Goal: Task Accomplishment & Management: Complete application form

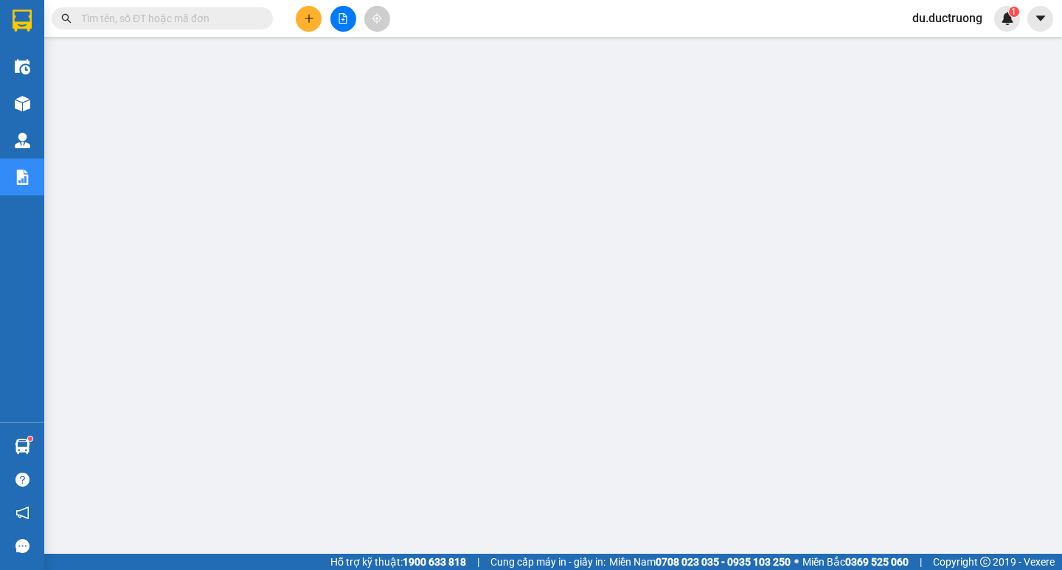
click at [308, 11] on button at bounding box center [309, 19] width 26 height 26
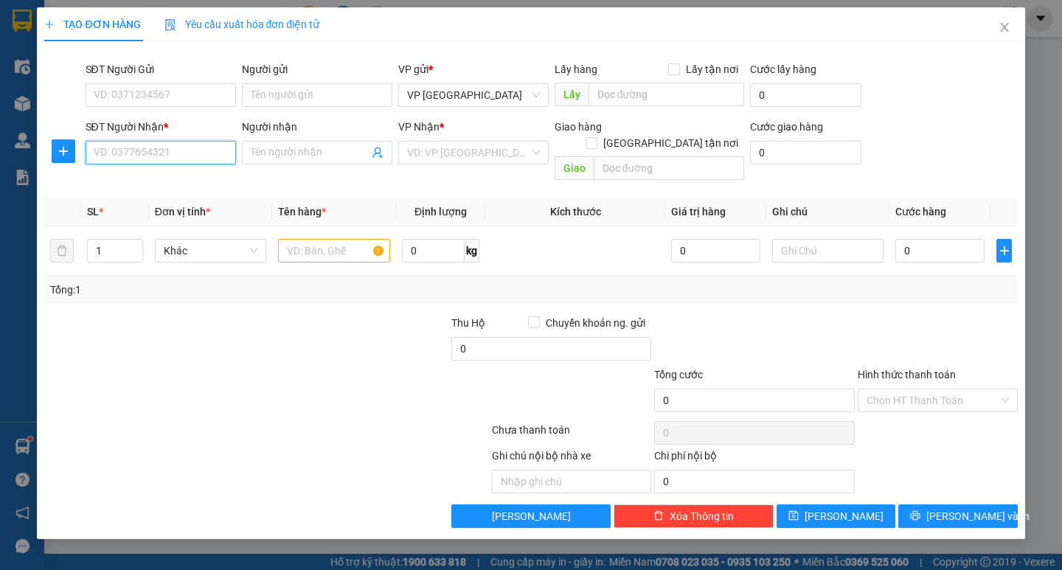
click at [170, 146] on input "SĐT Người Nhận *" at bounding box center [161, 153] width 150 height 24
click at [147, 178] on div "0971578225" at bounding box center [160, 182] width 133 height 16
type input "0971578225"
click at [305, 245] on input "text" at bounding box center [333, 251] width 111 height 24
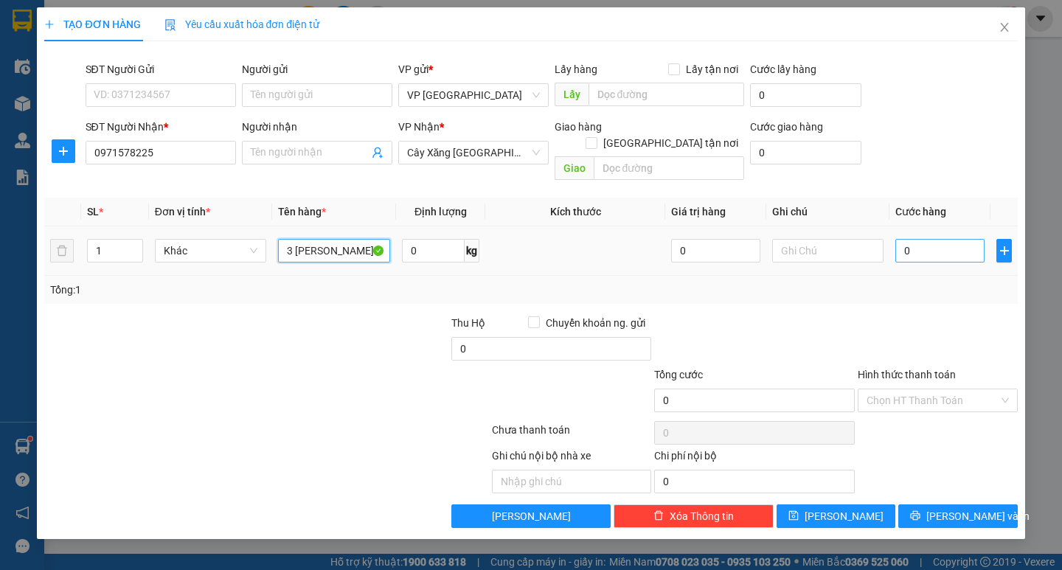
type input "3 [PERSON_NAME]"
click at [963, 239] on input "0" at bounding box center [939, 251] width 89 height 24
type input "009"
type input "9"
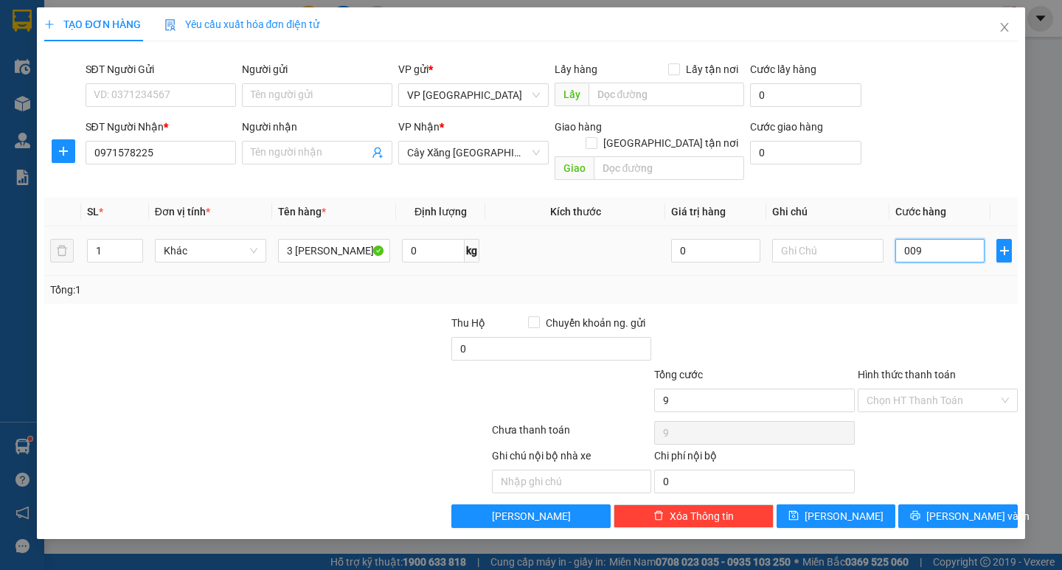
type input "0.090"
type input "90"
type input "90.000"
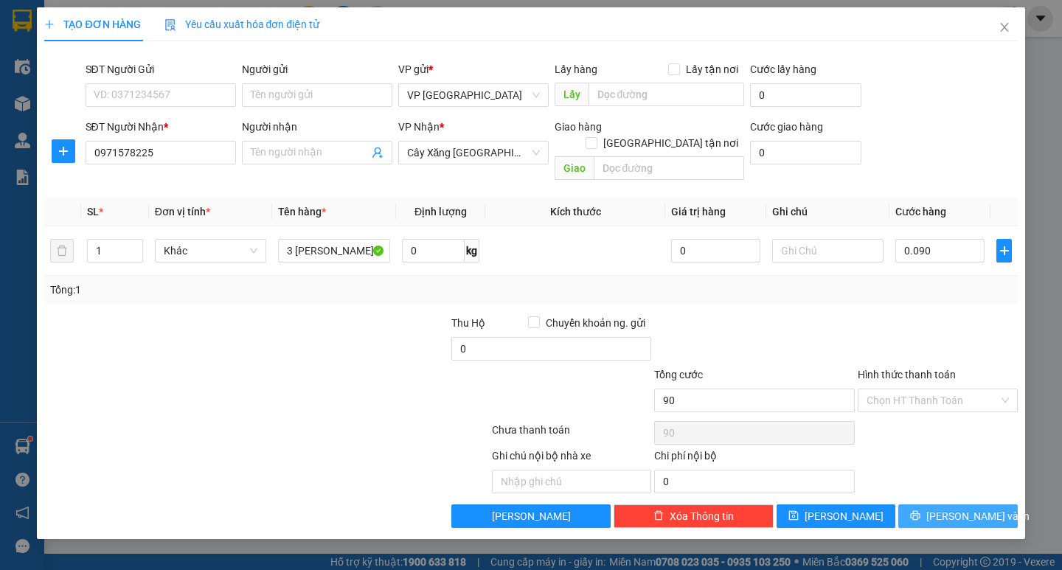
type input "90.000"
click at [956, 508] on span "[PERSON_NAME] và In" at bounding box center [977, 516] width 103 height 16
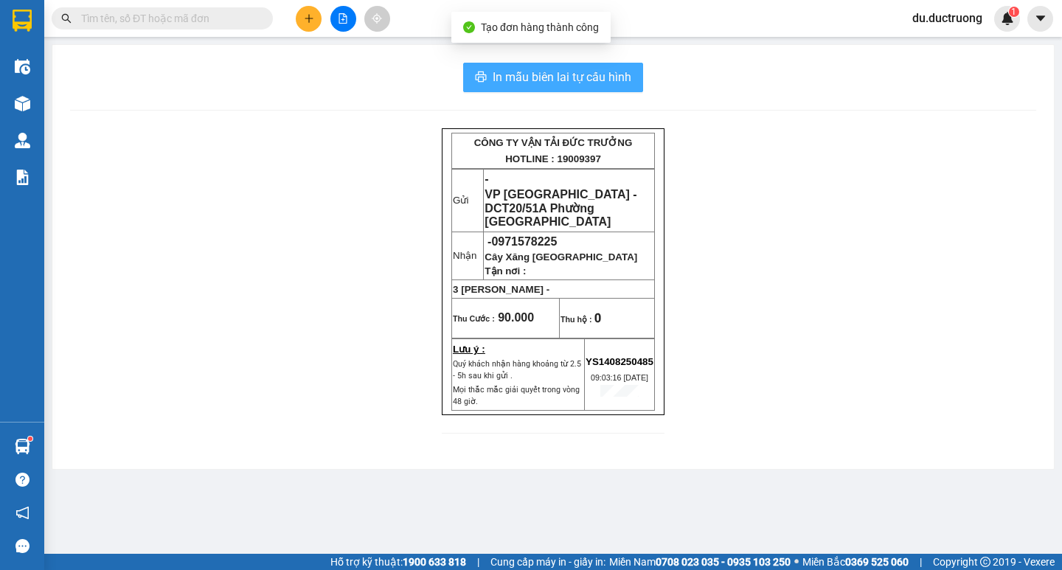
click at [581, 66] on button "In mẫu biên lai tự cấu hình" at bounding box center [553, 77] width 180 height 29
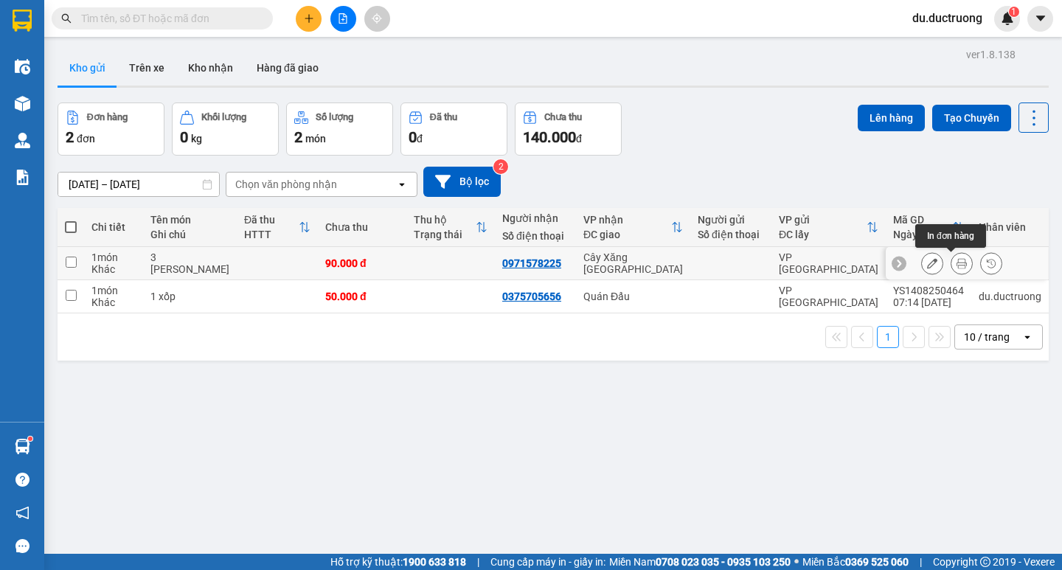
click at [956, 260] on icon at bounding box center [961, 263] width 10 height 10
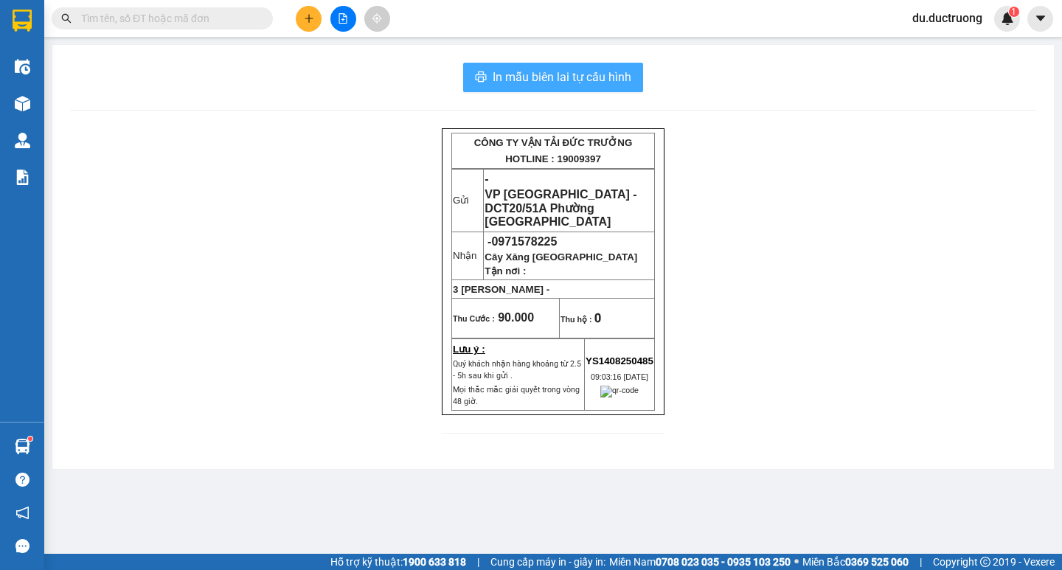
click at [562, 83] on span "In mẫu biên lai tự cấu hình" at bounding box center [562, 77] width 139 height 18
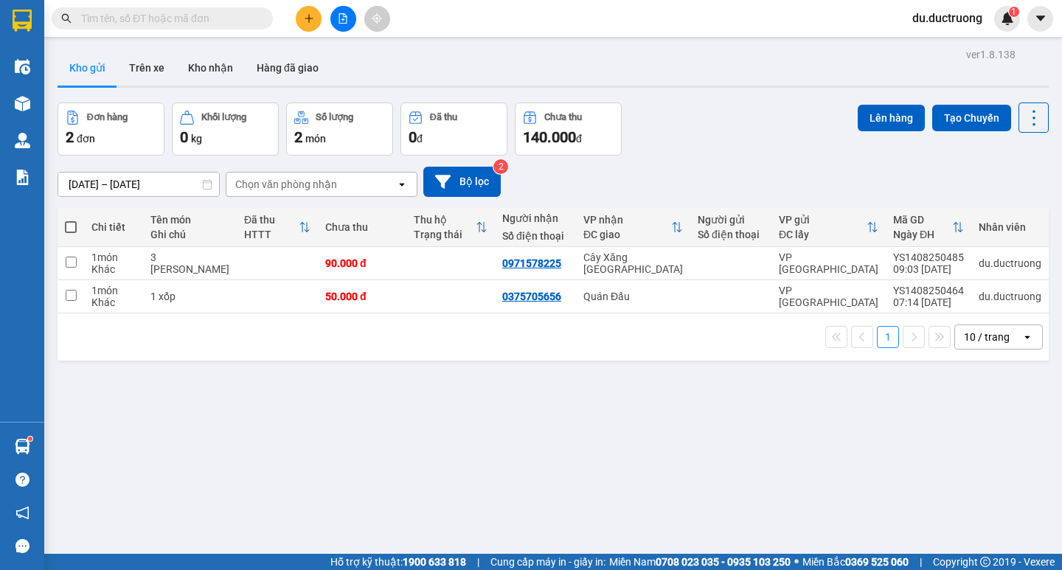
click at [72, 229] on span at bounding box center [71, 227] width 12 height 12
click at [71, 220] on input "checkbox" at bounding box center [71, 220] width 0 height 0
checkbox input "true"
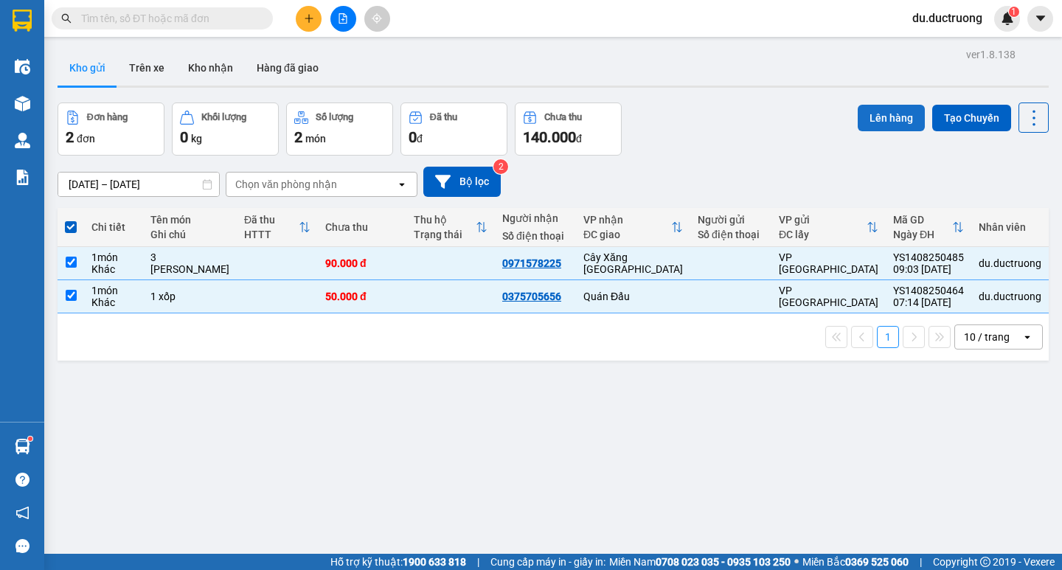
click at [869, 115] on button "Lên hàng" at bounding box center [891, 118] width 67 height 27
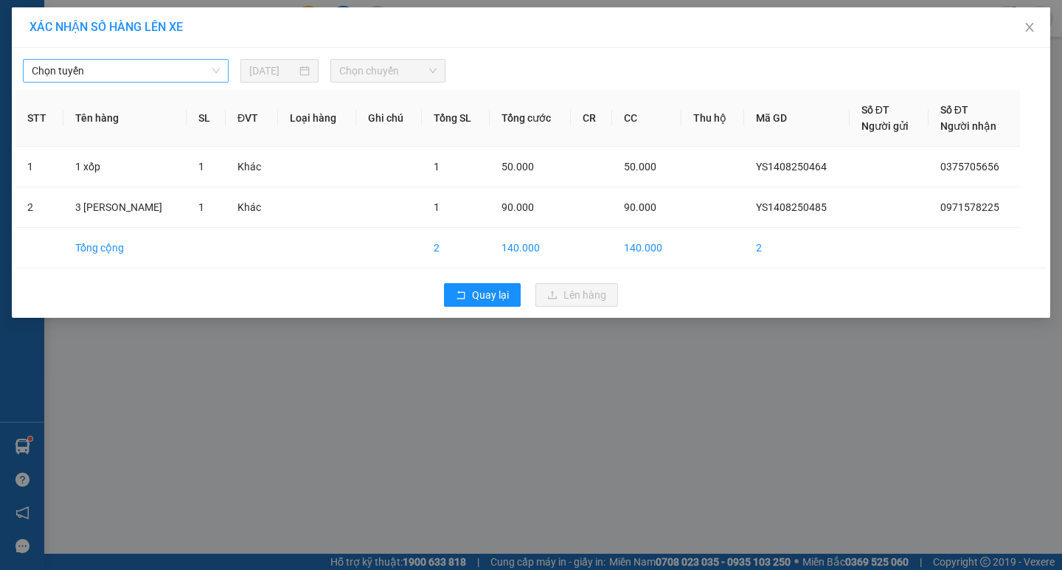
click at [191, 71] on span "Chọn tuyến" at bounding box center [126, 71] width 188 height 22
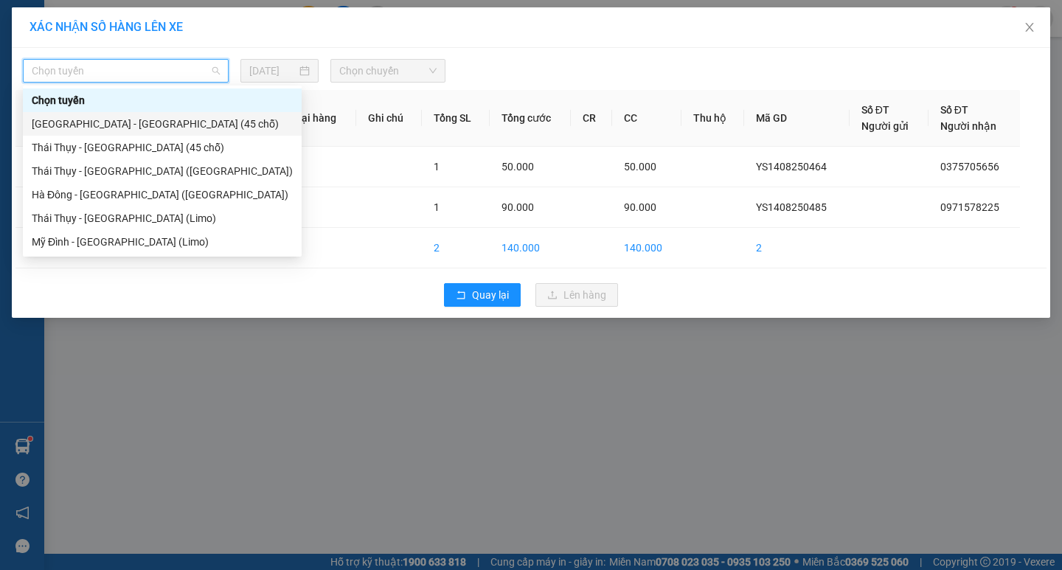
click at [145, 124] on div "[GEOGRAPHIC_DATA] - [GEOGRAPHIC_DATA] (45 chỗ)" at bounding box center [162, 124] width 261 height 16
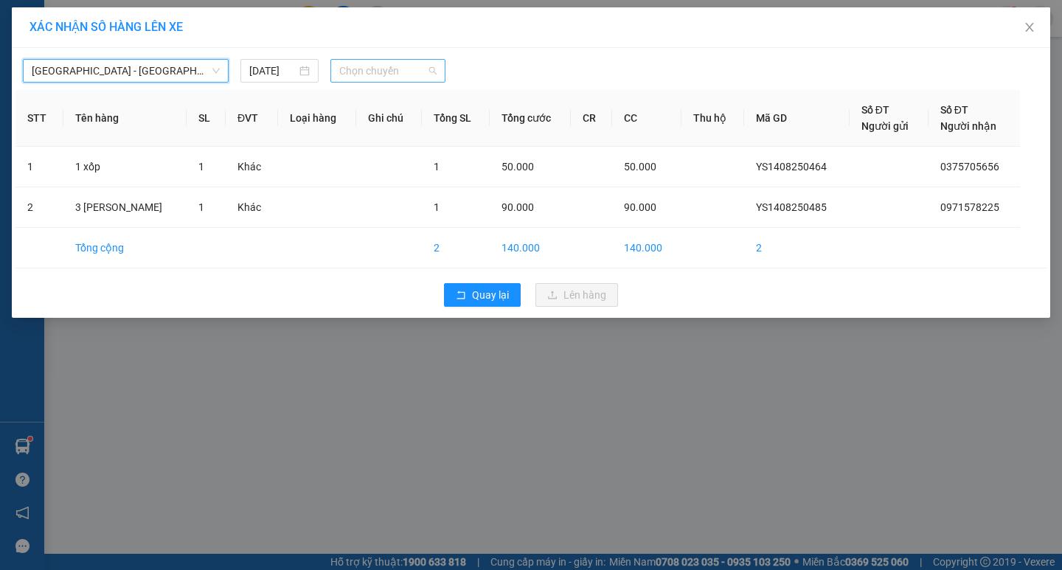
click at [410, 70] on span "Chọn chuyến" at bounding box center [387, 71] width 97 height 22
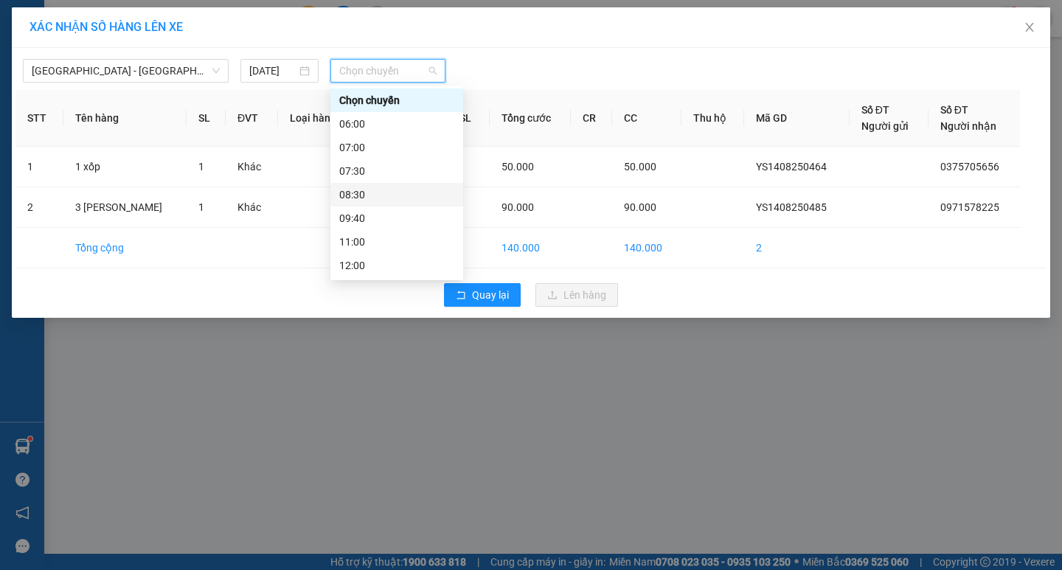
click at [371, 188] on div "08:30" at bounding box center [396, 195] width 115 height 16
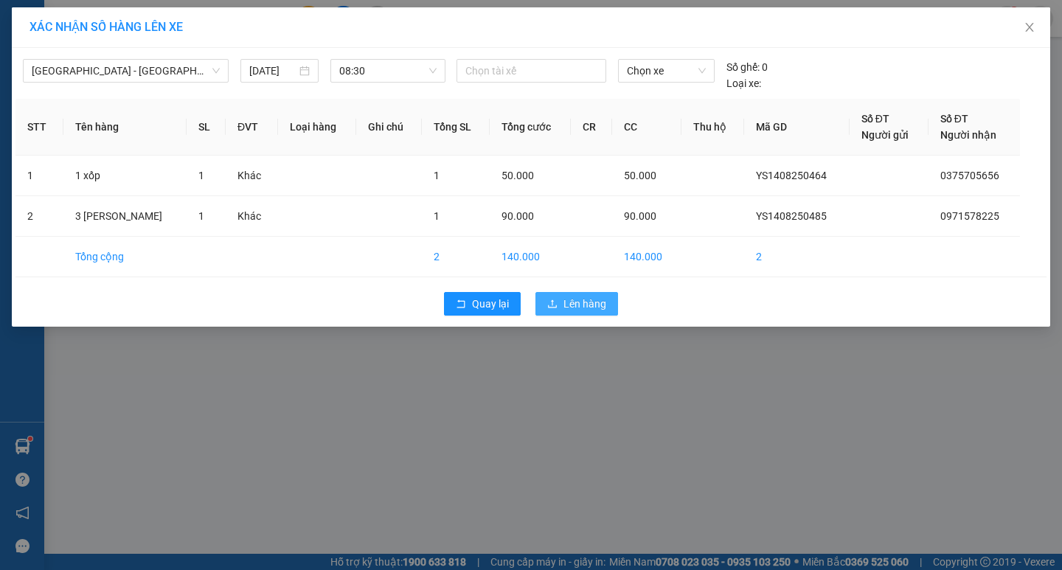
click at [566, 304] on span "Lên hàng" at bounding box center [584, 304] width 43 height 16
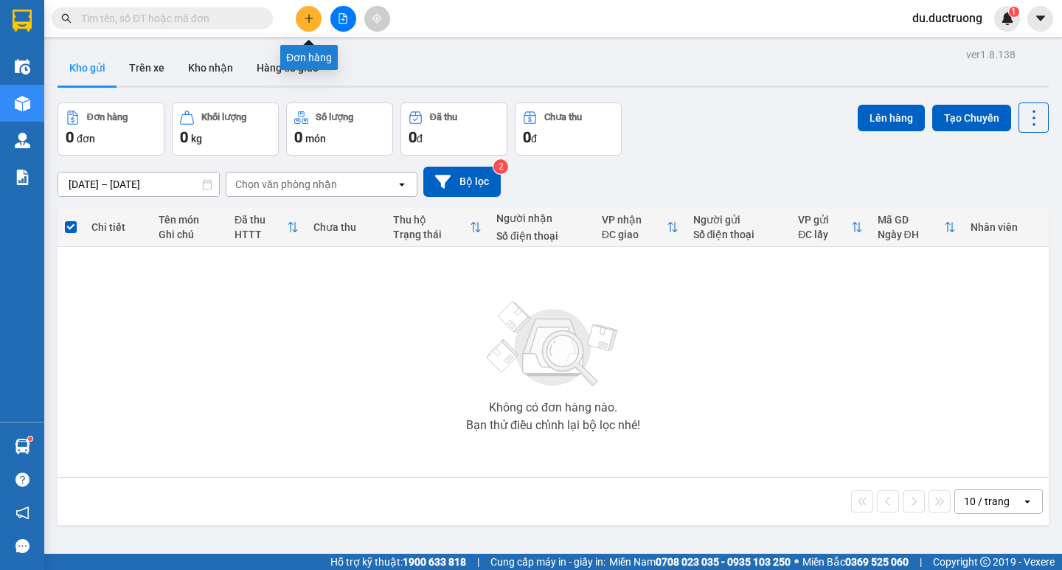
click at [304, 18] on icon "plus" at bounding box center [309, 18] width 10 height 10
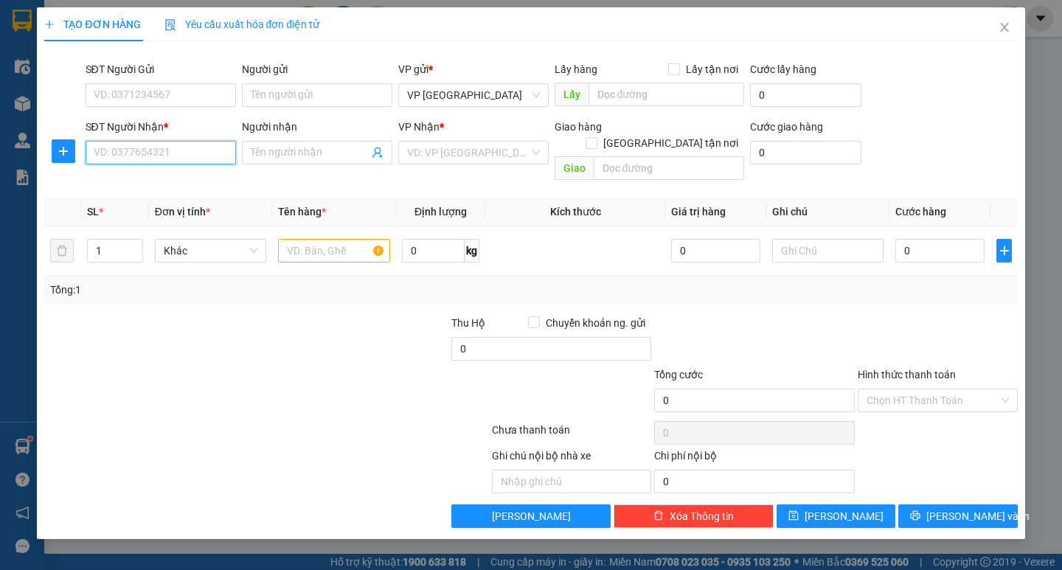
click at [184, 161] on input "SĐT Người Nhận *" at bounding box center [161, 153] width 150 height 24
click at [198, 188] on div "0347580466 - nết" at bounding box center [160, 182] width 133 height 16
type input "0347580466"
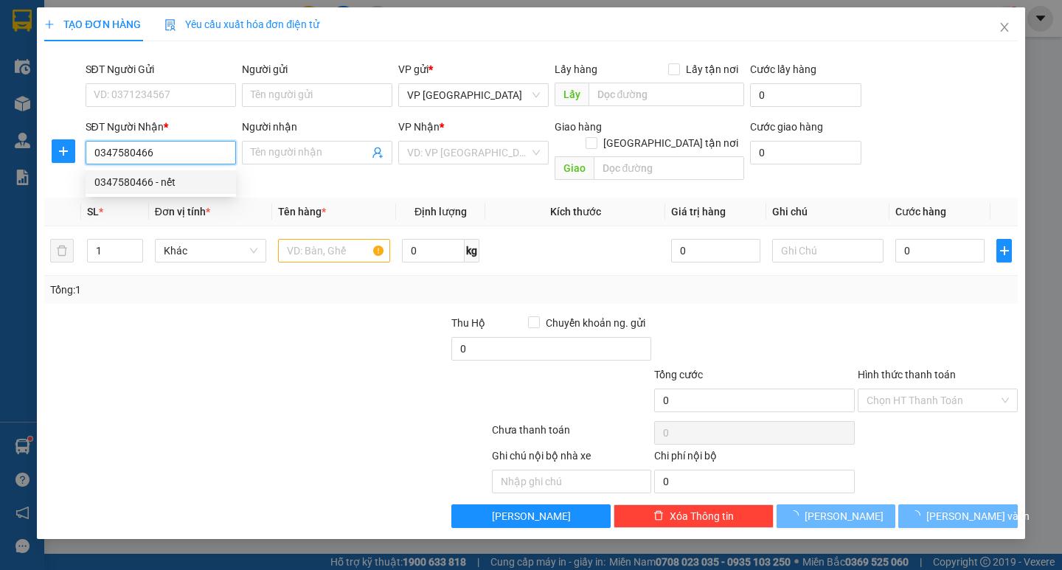
type input "nết"
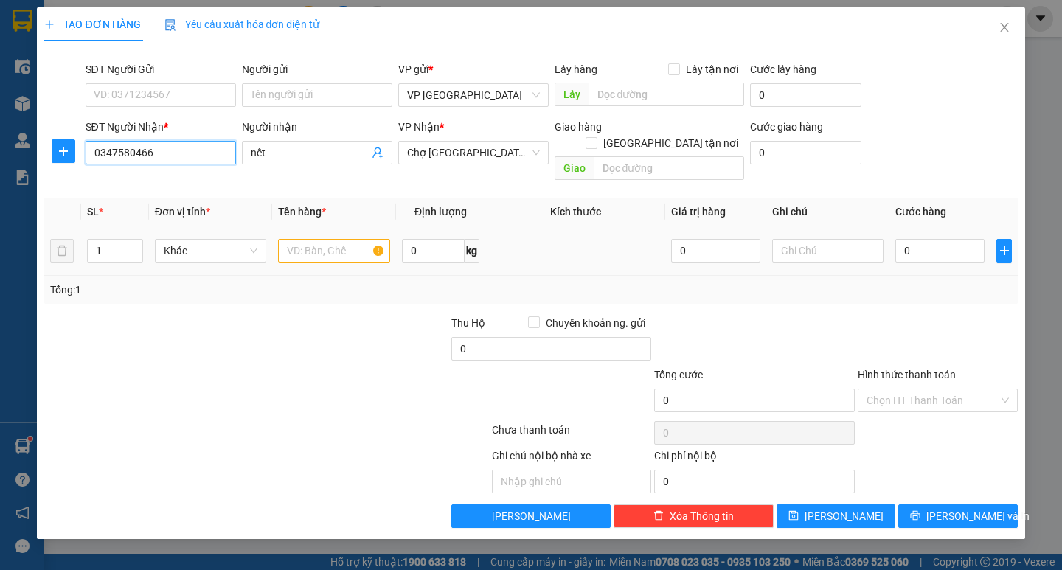
type input "0347580466"
drag, startPoint x: 317, startPoint y: 220, endPoint x: 326, endPoint y: 229, distance: 12.5
click at [316, 236] on div at bounding box center [333, 250] width 111 height 29
click at [343, 239] on input "text" at bounding box center [333, 251] width 111 height 24
type input "2 [PERSON_NAME]"
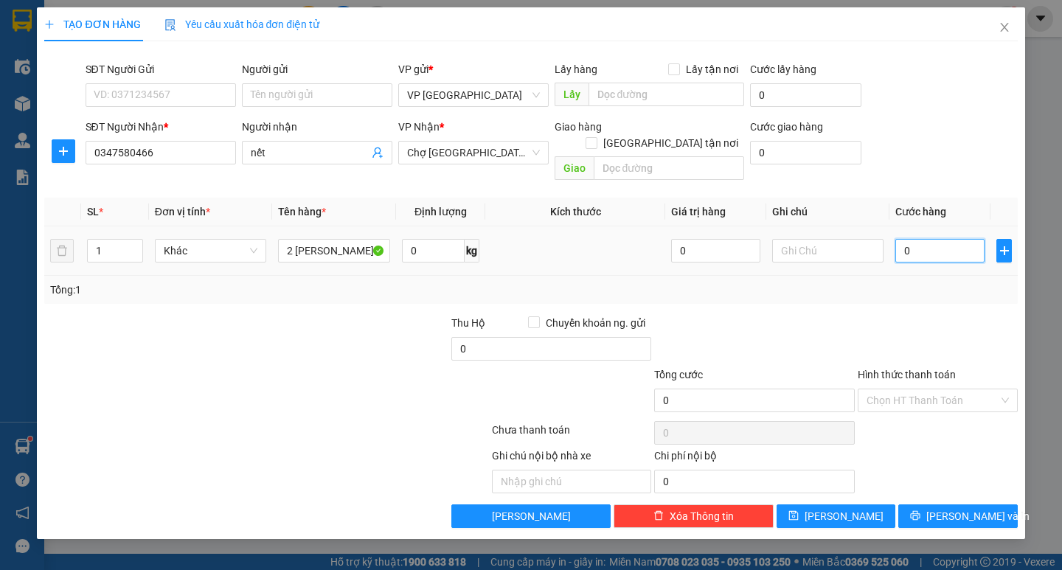
click at [921, 240] on input "0" at bounding box center [939, 251] width 89 height 24
type input "008"
type input "8"
type input "0.080"
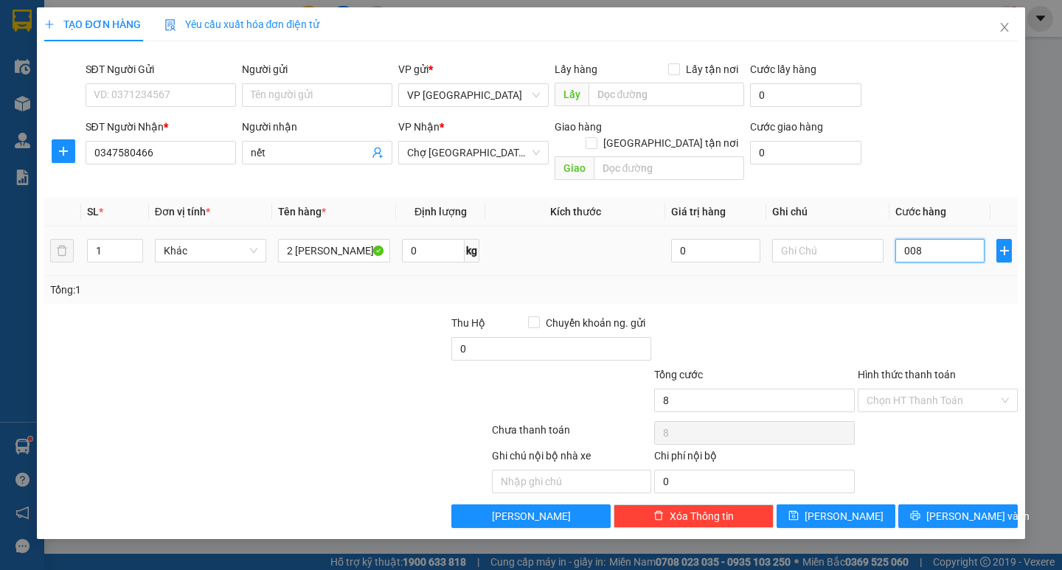
type input "80"
type input "80.000"
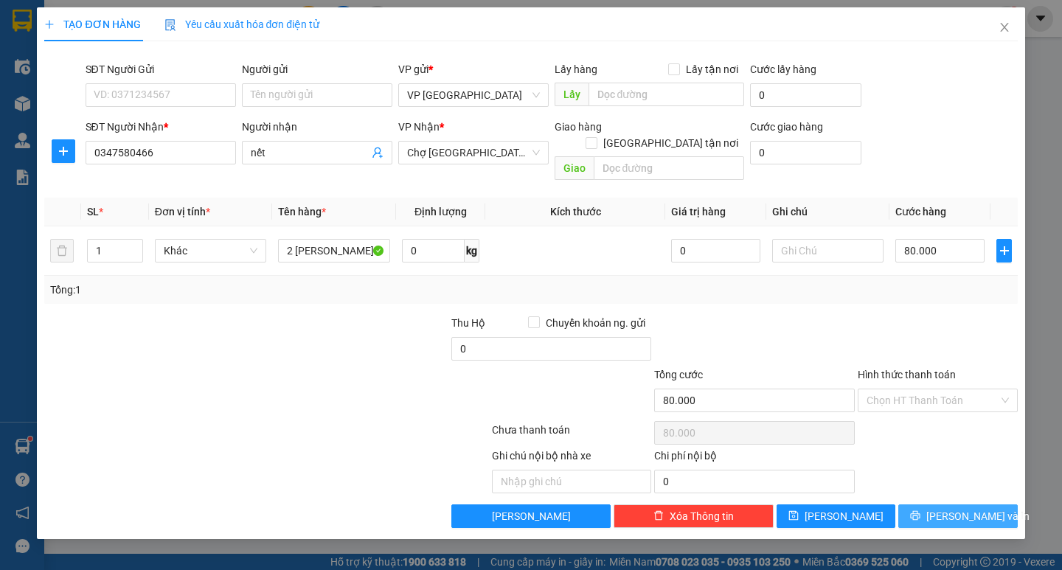
click at [946, 504] on button "[PERSON_NAME] và In" at bounding box center [957, 516] width 119 height 24
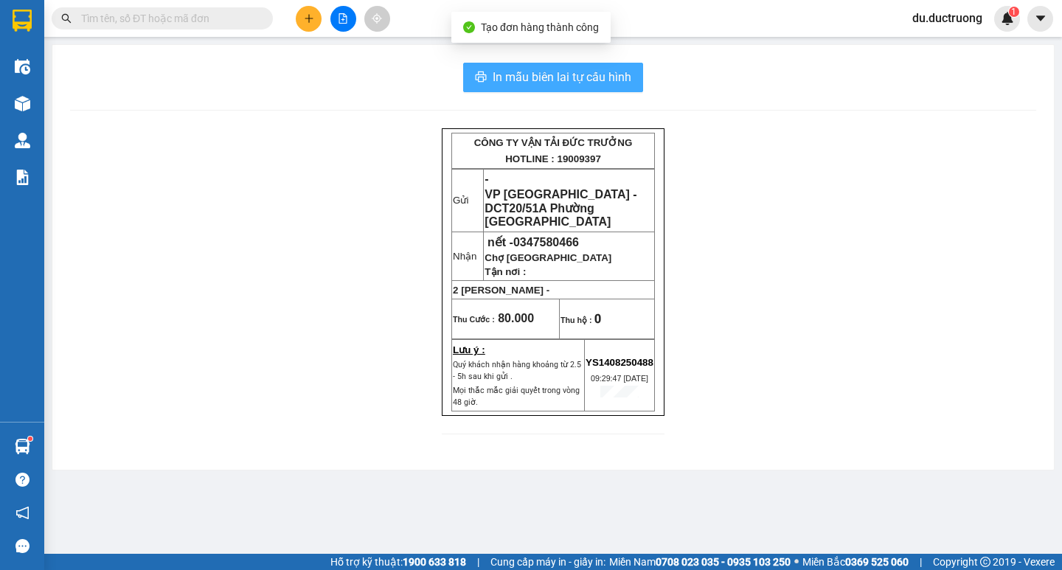
click at [501, 65] on button "In mẫu biên lai tự cấu hình" at bounding box center [553, 77] width 180 height 29
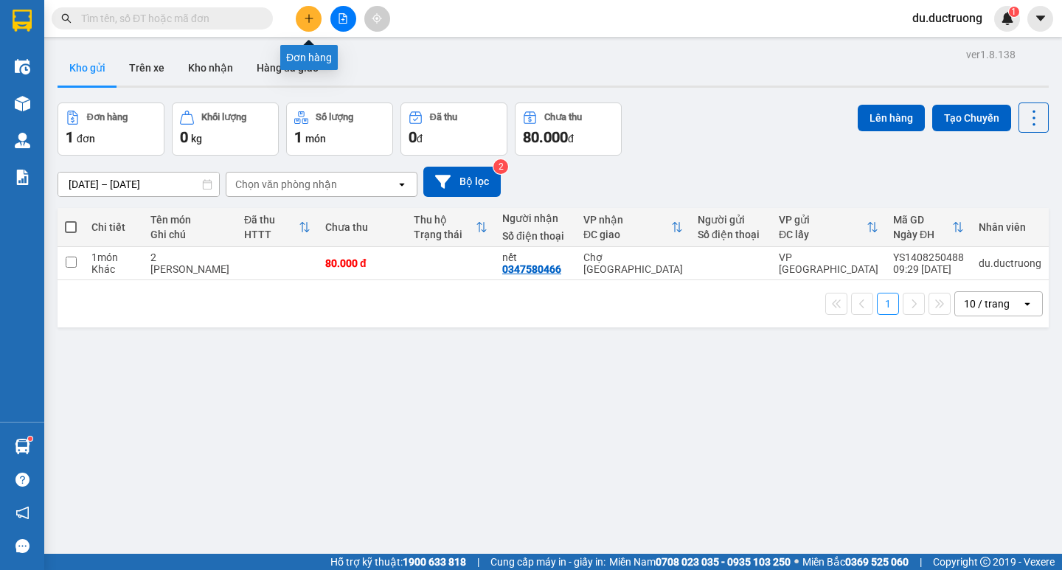
click at [299, 14] on button at bounding box center [309, 19] width 26 height 26
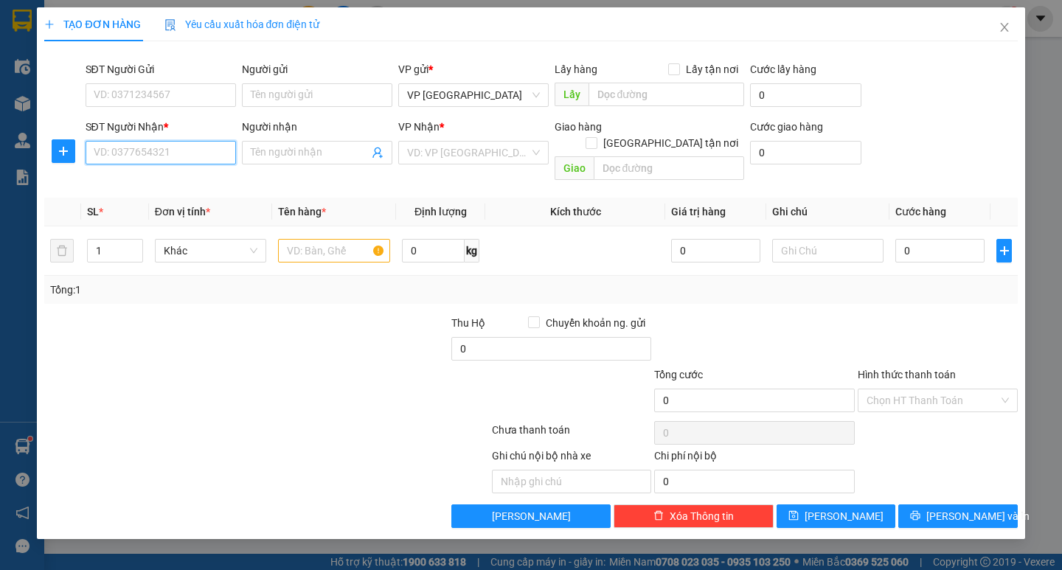
click at [207, 150] on input "SĐT Người Nhận *" at bounding box center [161, 153] width 150 height 24
type input "0337318983"
click at [477, 157] on input "search" at bounding box center [468, 153] width 122 height 22
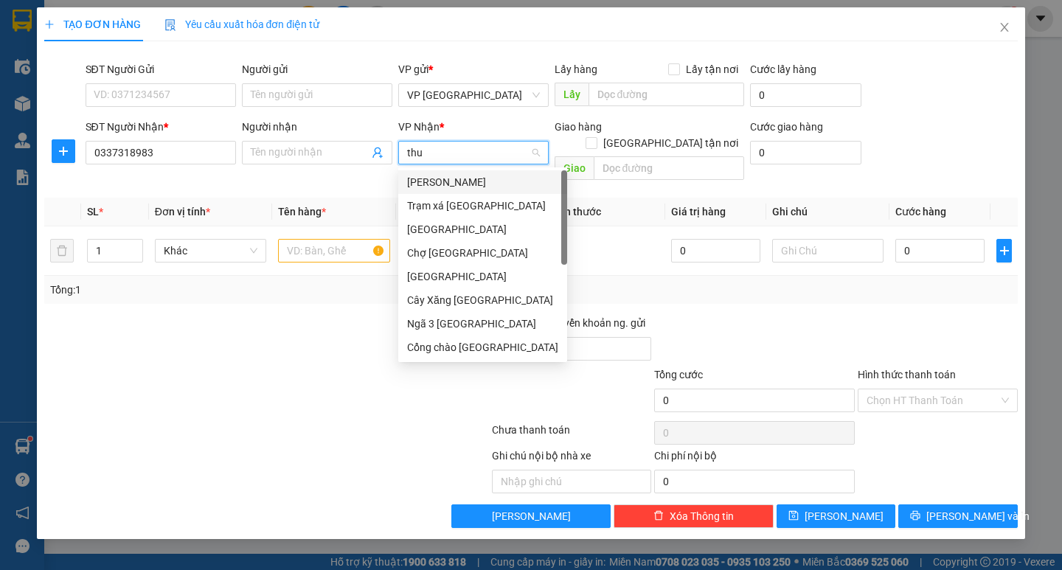
type input "thuy"
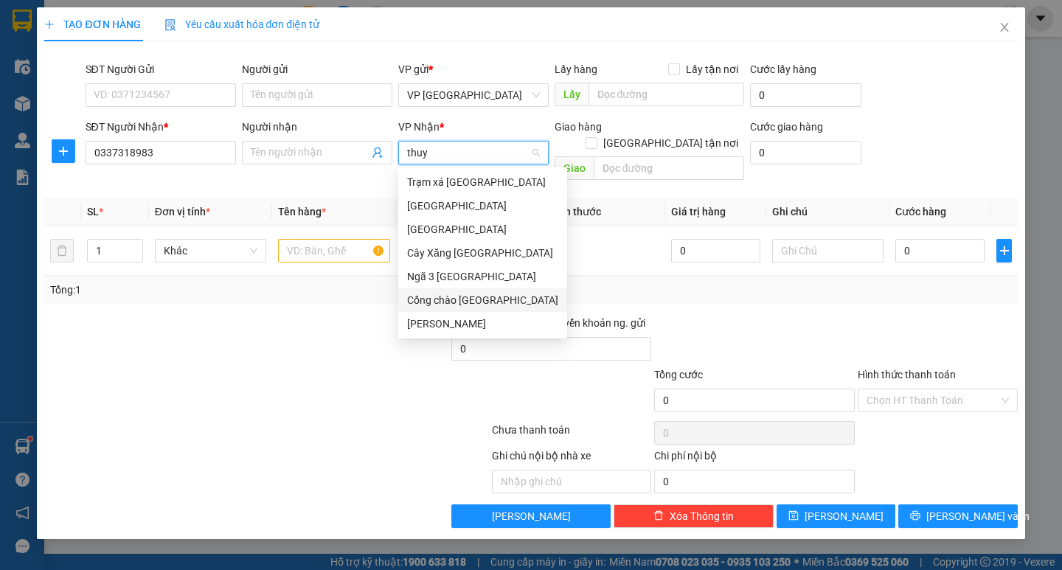
click at [499, 295] on div "Cổng chào [GEOGRAPHIC_DATA]" at bounding box center [482, 300] width 151 height 16
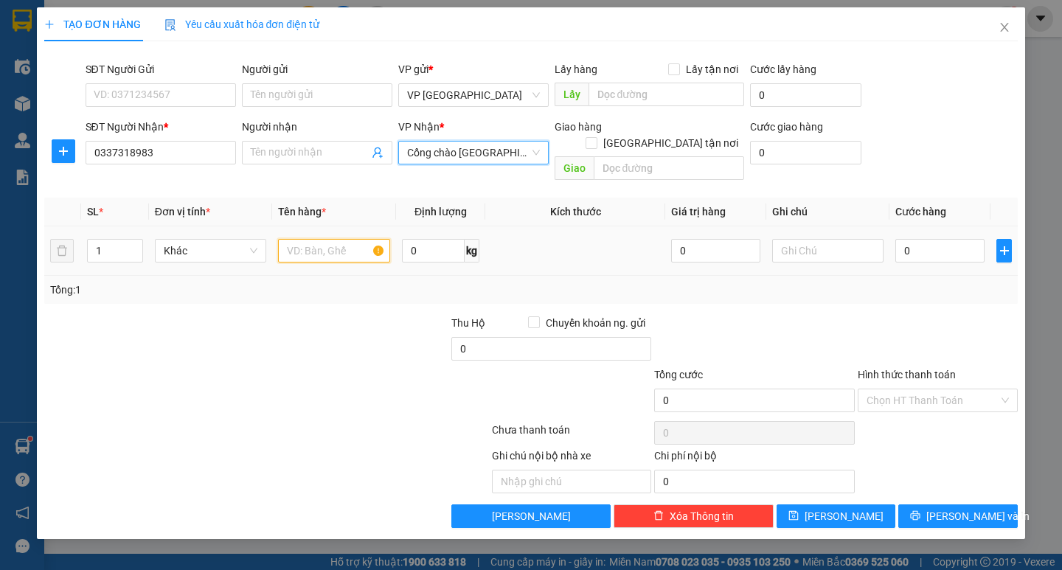
click at [319, 239] on input "text" at bounding box center [333, 251] width 111 height 24
type input "1 [PERSON_NAME]"
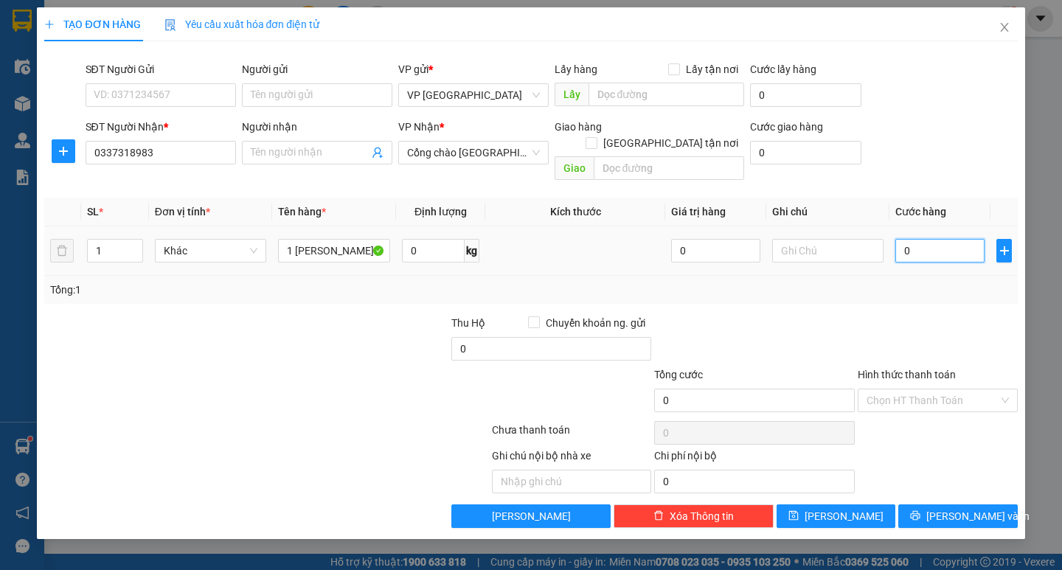
type input "001"
type input "1"
type input "00"
type input "0"
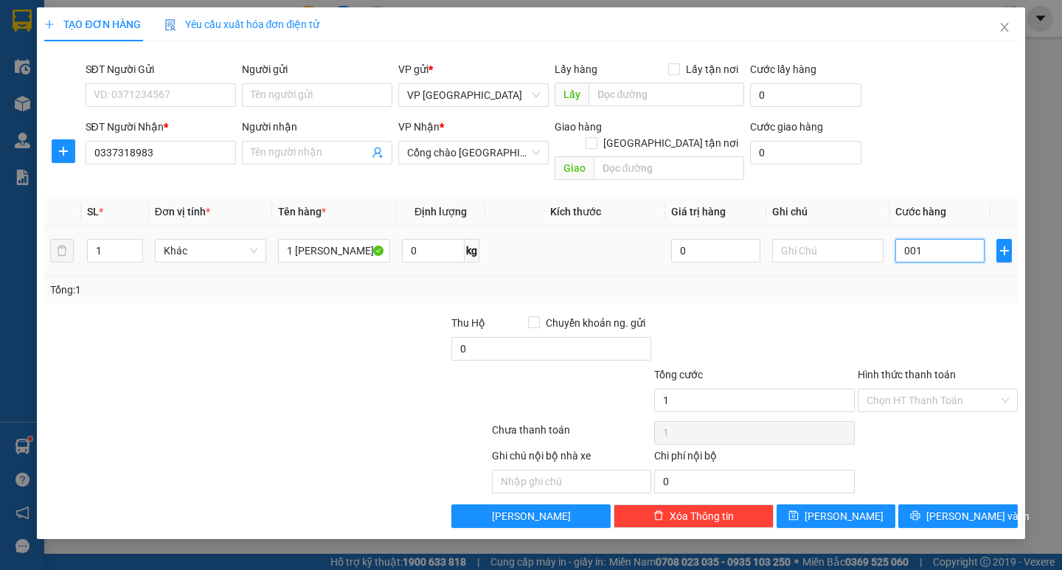
type input "0"
type input "001"
type input "1"
type input "0.010"
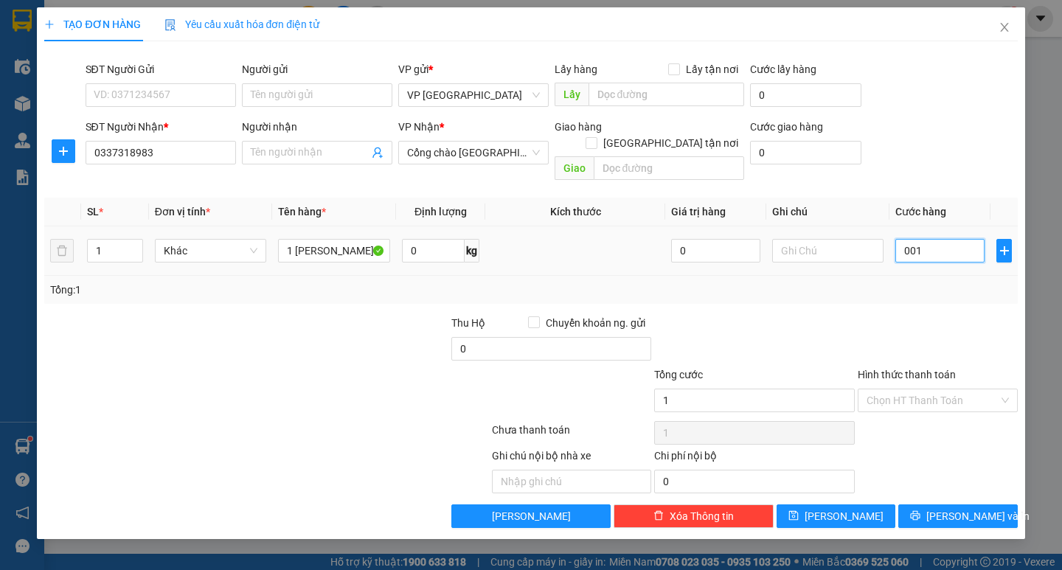
type input "10"
type input "00.100"
type input "100"
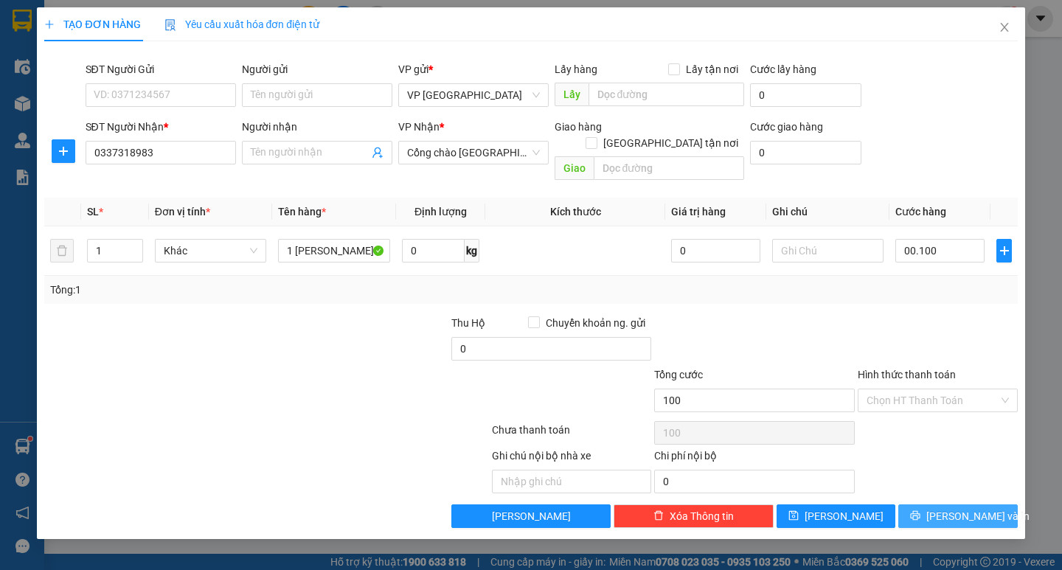
type input "100.000"
click at [980, 508] on span "[PERSON_NAME] và In" at bounding box center [977, 516] width 103 height 16
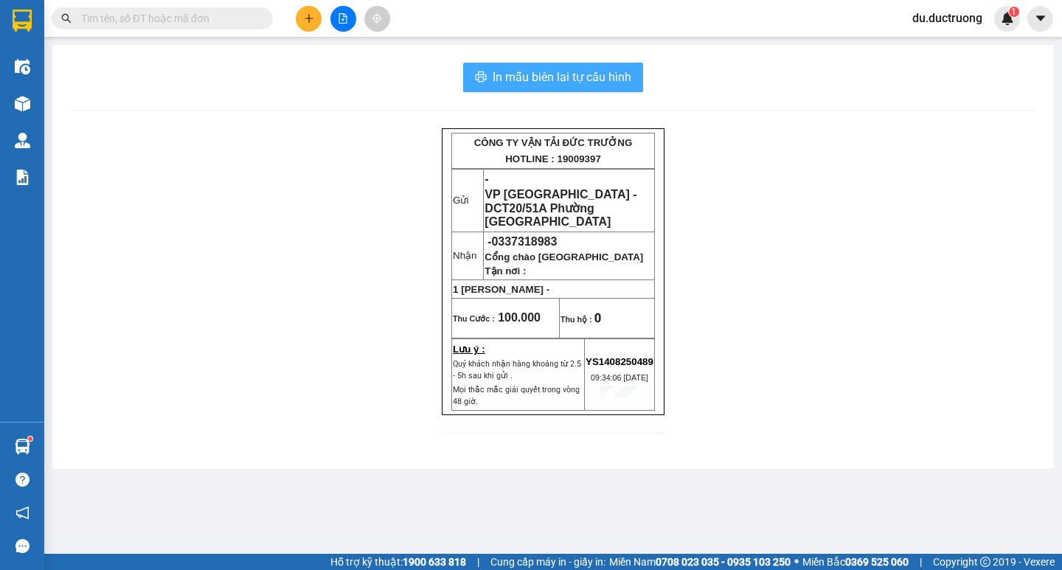
click at [535, 69] on button "In mẫu biên lai tự cấu hình" at bounding box center [553, 77] width 180 height 29
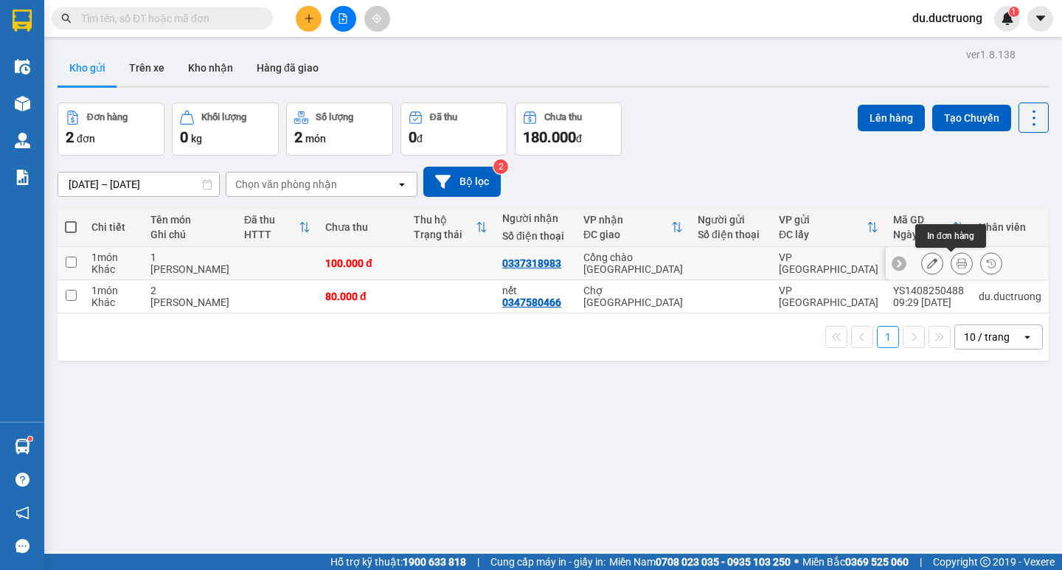
click at [964, 262] on div at bounding box center [961, 263] width 81 height 22
click at [956, 260] on icon at bounding box center [961, 263] width 10 height 10
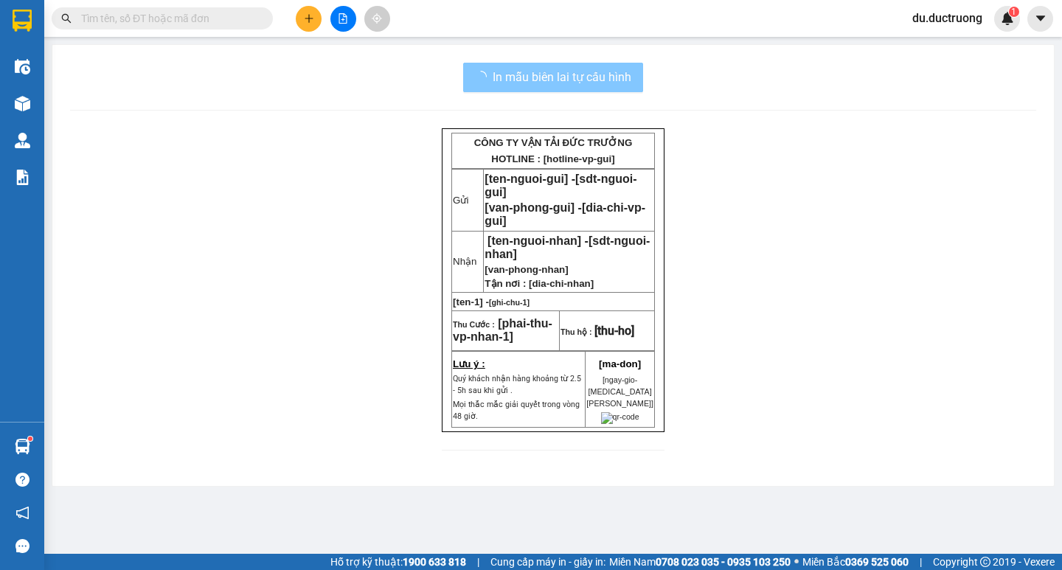
click at [555, 80] on span "In mẫu biên lai tự cấu hình" at bounding box center [562, 77] width 139 height 18
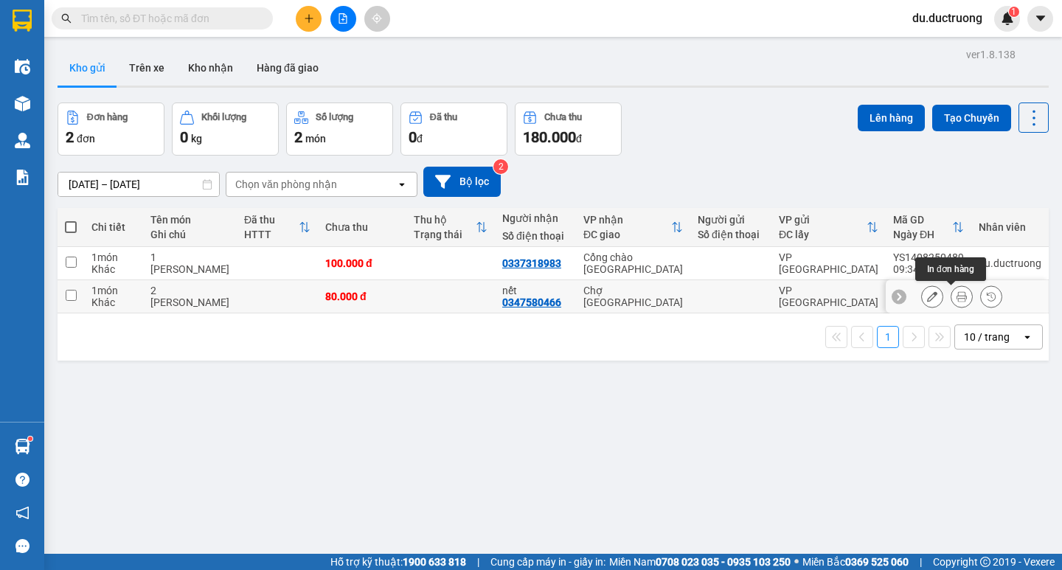
click at [956, 296] on icon at bounding box center [961, 296] width 10 height 10
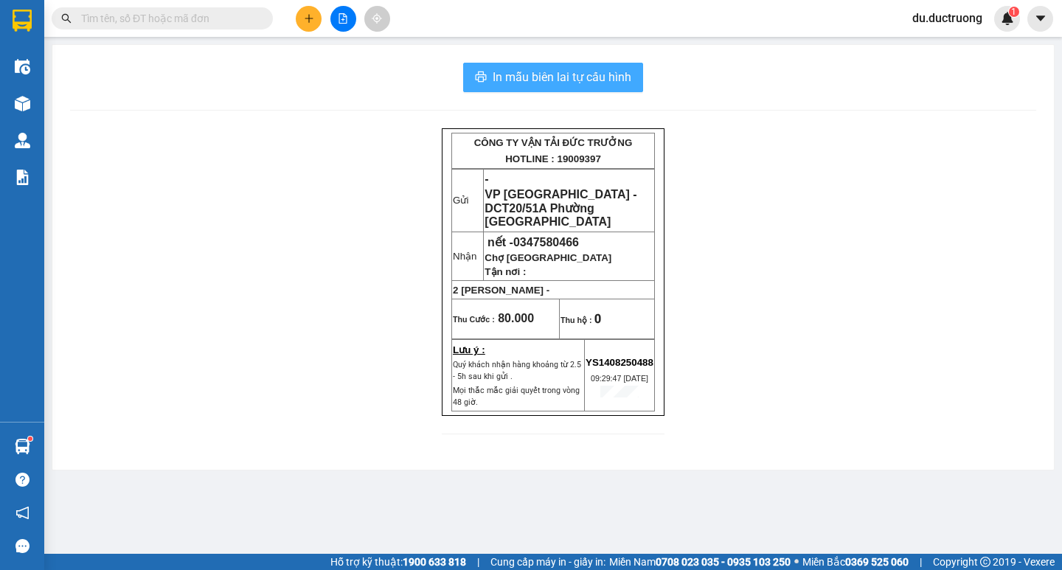
click at [584, 74] on span "In mẫu biên lai tự cấu hình" at bounding box center [562, 77] width 139 height 18
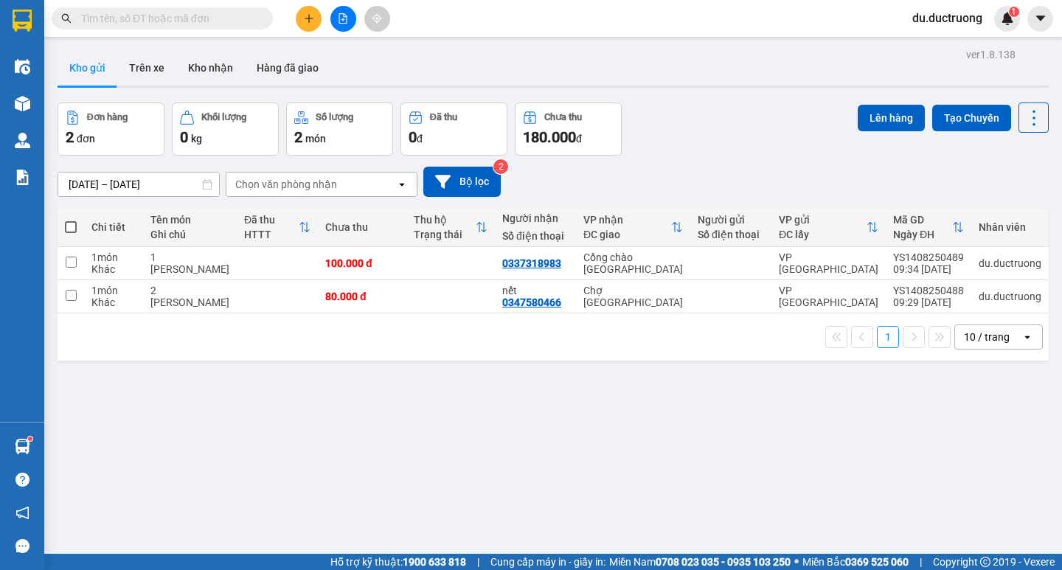
click at [61, 226] on th at bounding box center [71, 227] width 27 height 39
click at [73, 240] on th at bounding box center [71, 227] width 27 height 39
click at [71, 230] on span at bounding box center [71, 227] width 12 height 12
click at [71, 220] on input "checkbox" at bounding box center [71, 220] width 0 height 0
checkbox input "true"
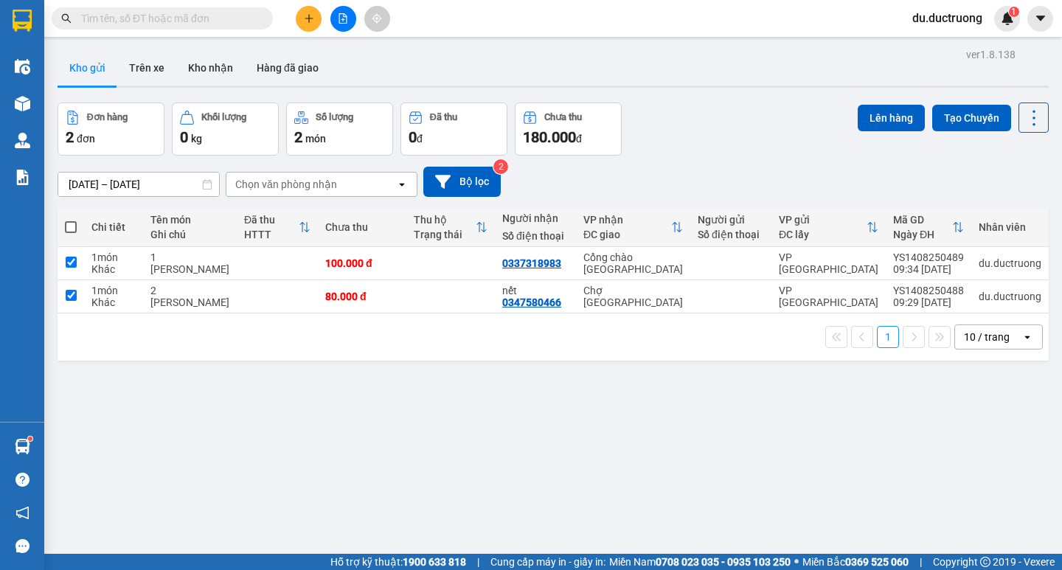
checkbox input "true"
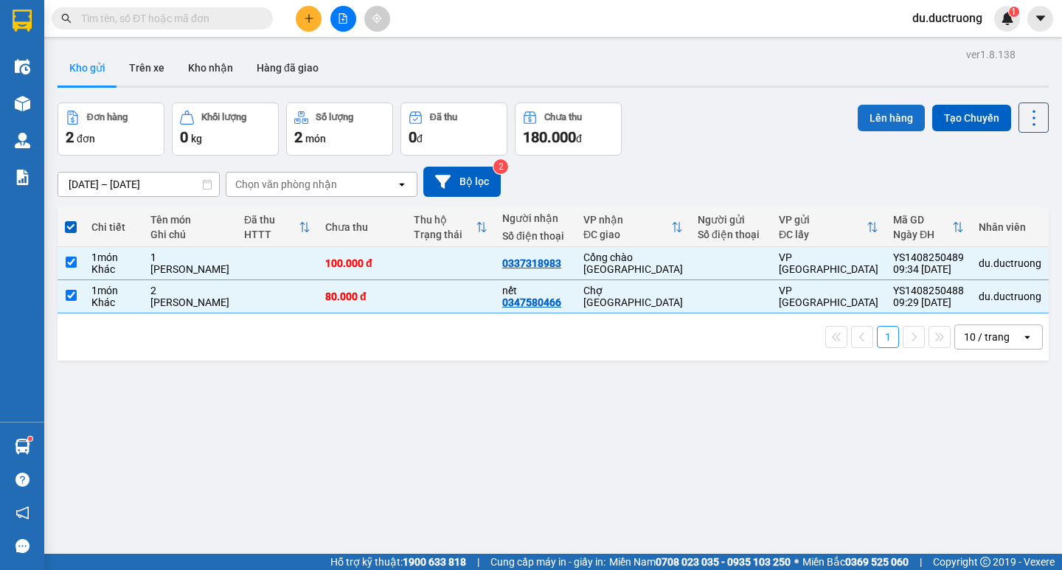
click at [885, 111] on button "Lên hàng" at bounding box center [891, 118] width 67 height 27
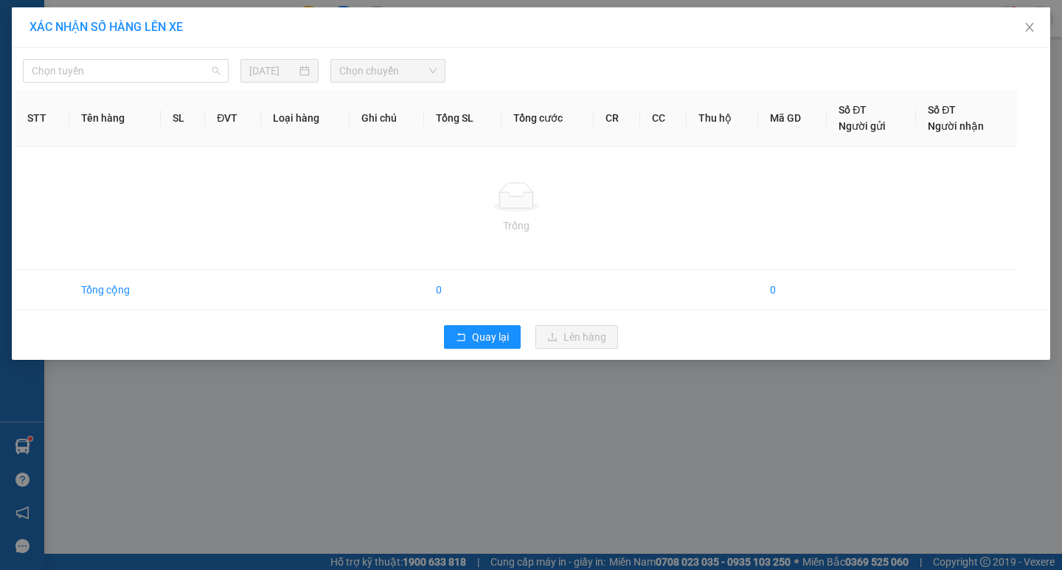
drag, startPoint x: 161, startPoint y: 66, endPoint x: 152, endPoint y: 93, distance: 28.2
click at [161, 67] on span "Chọn tuyến" at bounding box center [126, 71] width 188 height 22
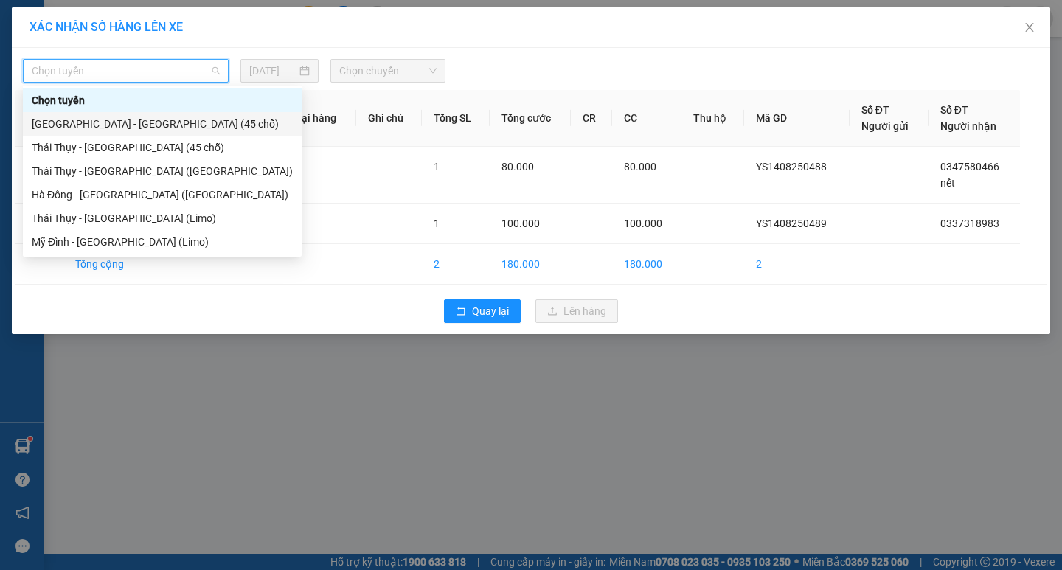
click at [141, 117] on div "[GEOGRAPHIC_DATA] - [GEOGRAPHIC_DATA] (45 chỗ)" at bounding box center [162, 124] width 261 height 16
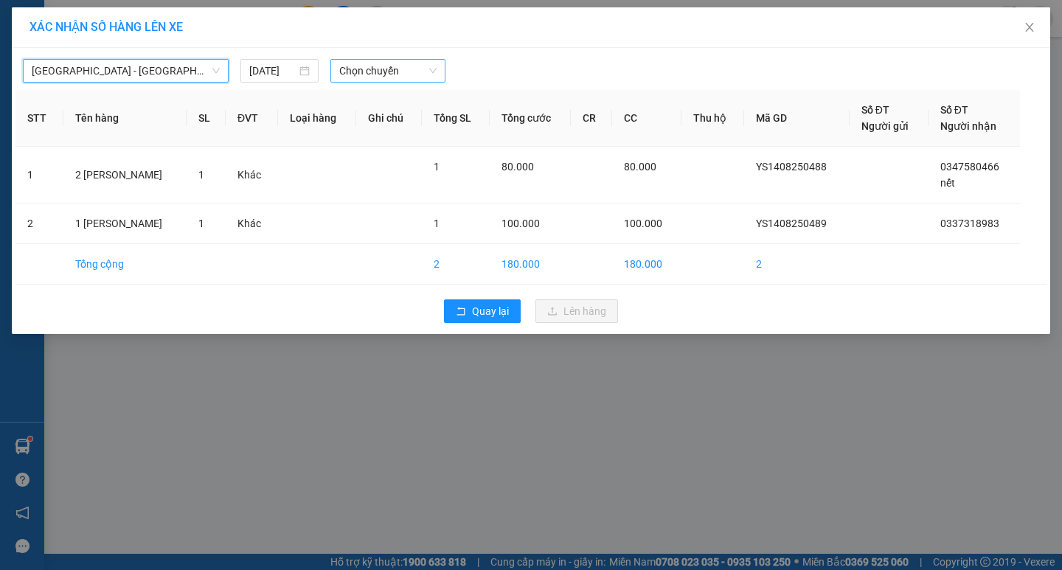
click at [352, 72] on span "Chọn chuyến" at bounding box center [387, 71] width 97 height 22
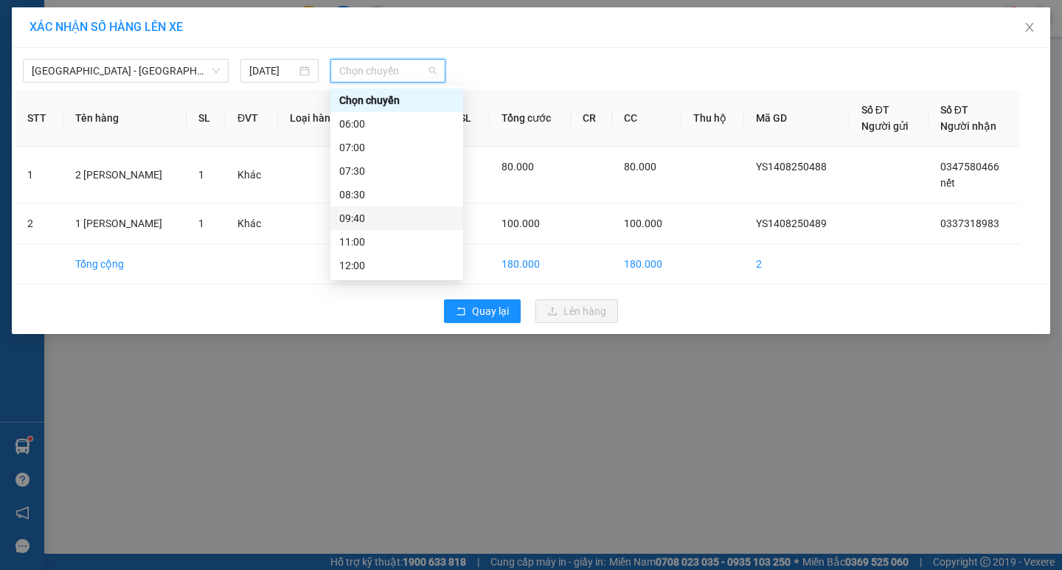
click at [369, 218] on div "09:40" at bounding box center [396, 218] width 115 height 16
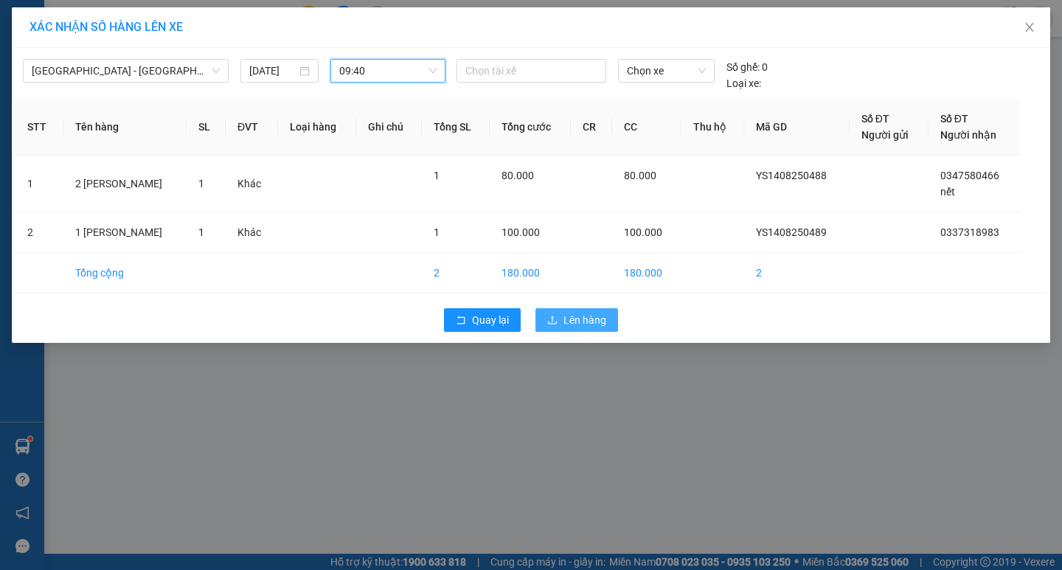
click at [603, 320] on span "Lên hàng" at bounding box center [584, 320] width 43 height 16
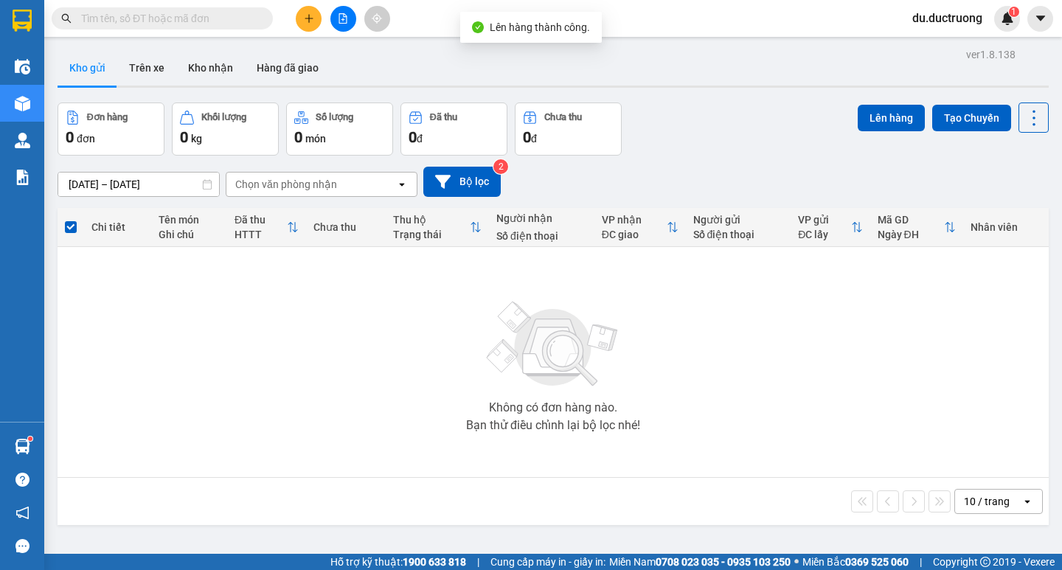
click at [310, 20] on icon "plus" at bounding box center [309, 18] width 10 height 10
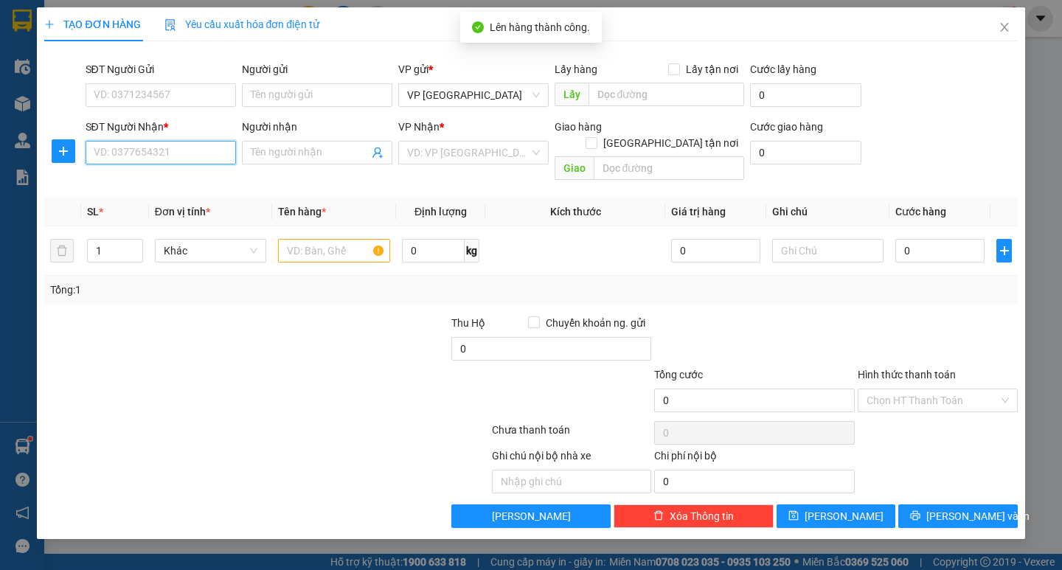
click at [198, 146] on input "SĐT Người Nhận *" at bounding box center [161, 153] width 150 height 24
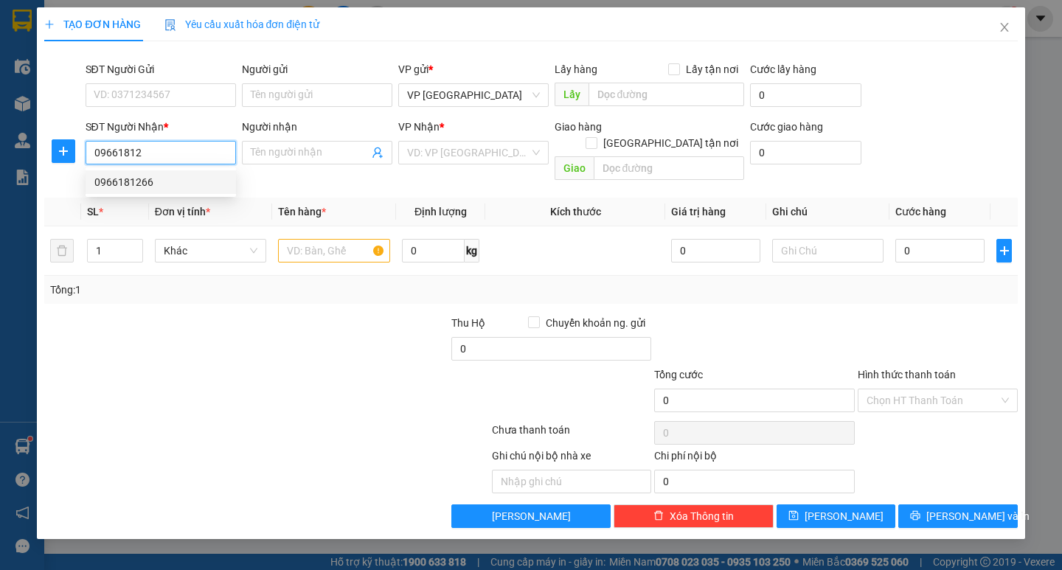
click at [132, 184] on div "0966181266" at bounding box center [160, 182] width 133 height 16
type input "0966181266"
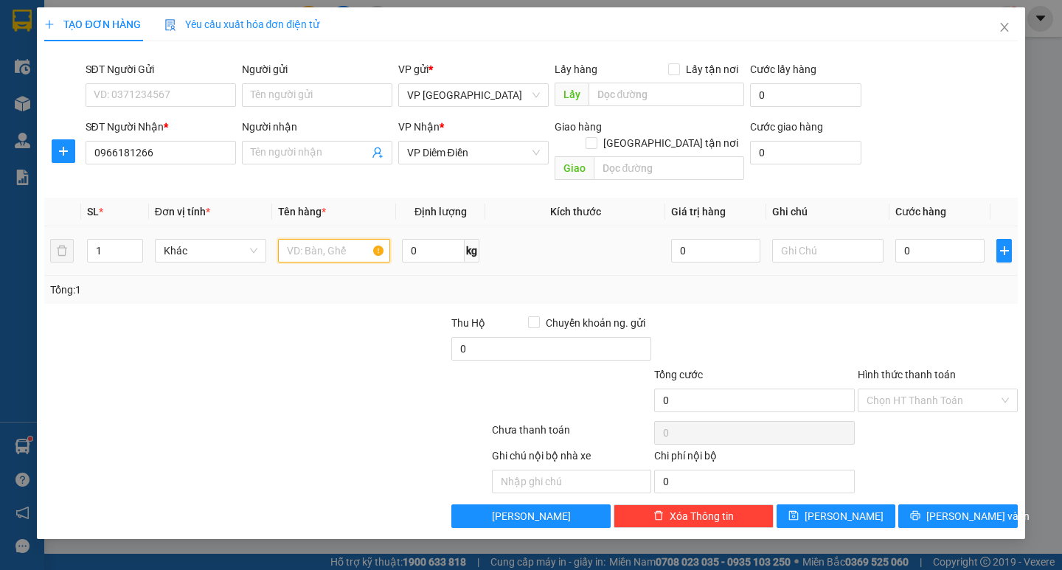
click at [317, 239] on input "text" at bounding box center [333, 251] width 111 height 24
type input "1 bao"
click at [953, 239] on input "0" at bounding box center [939, 251] width 89 height 24
type input "005"
type input "5"
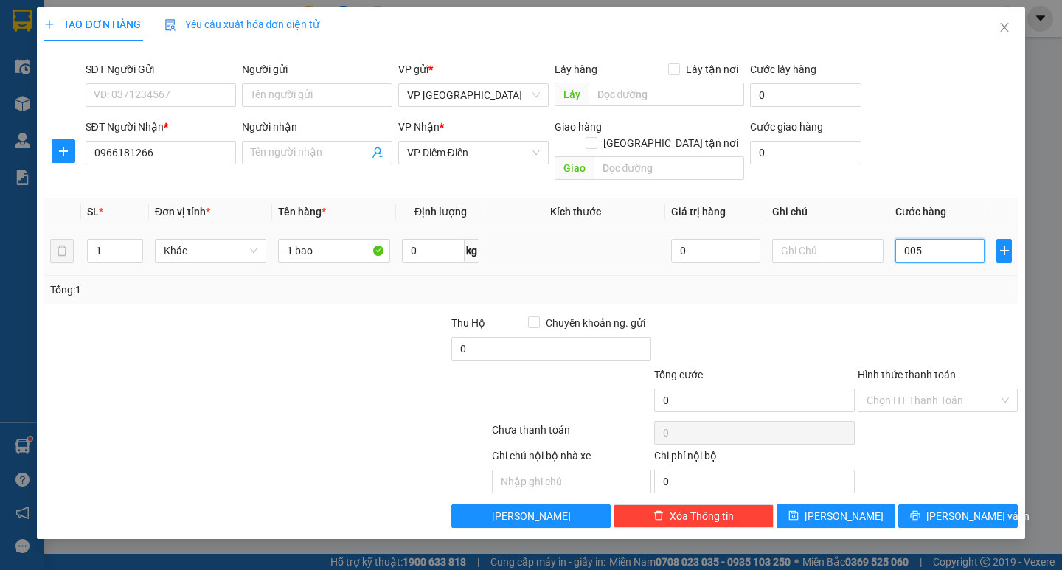
type input "5"
type input "0.050"
type input "50"
click at [960, 508] on span "[PERSON_NAME] và In" at bounding box center [977, 516] width 103 height 16
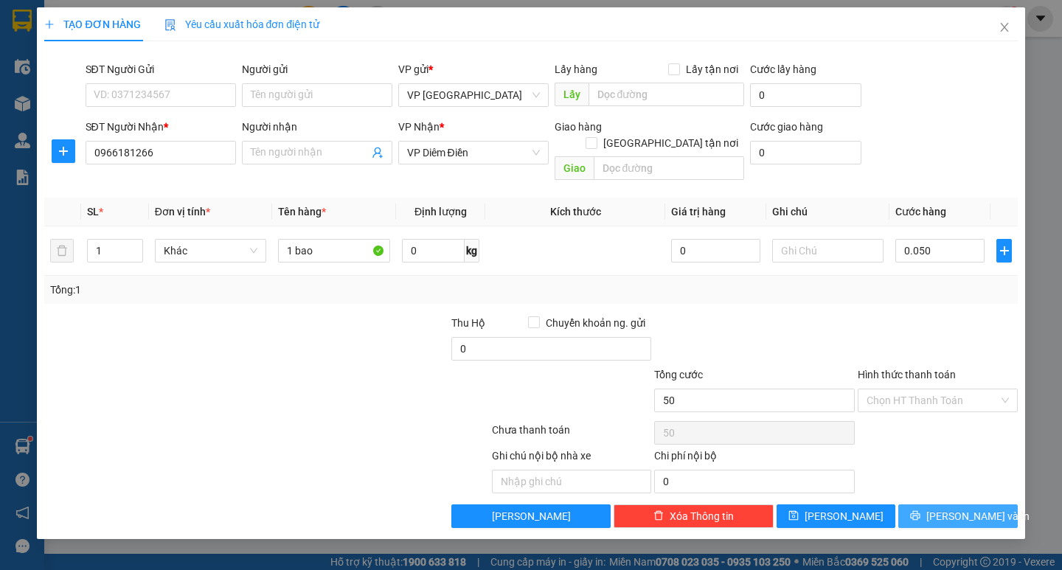
type input "50.000"
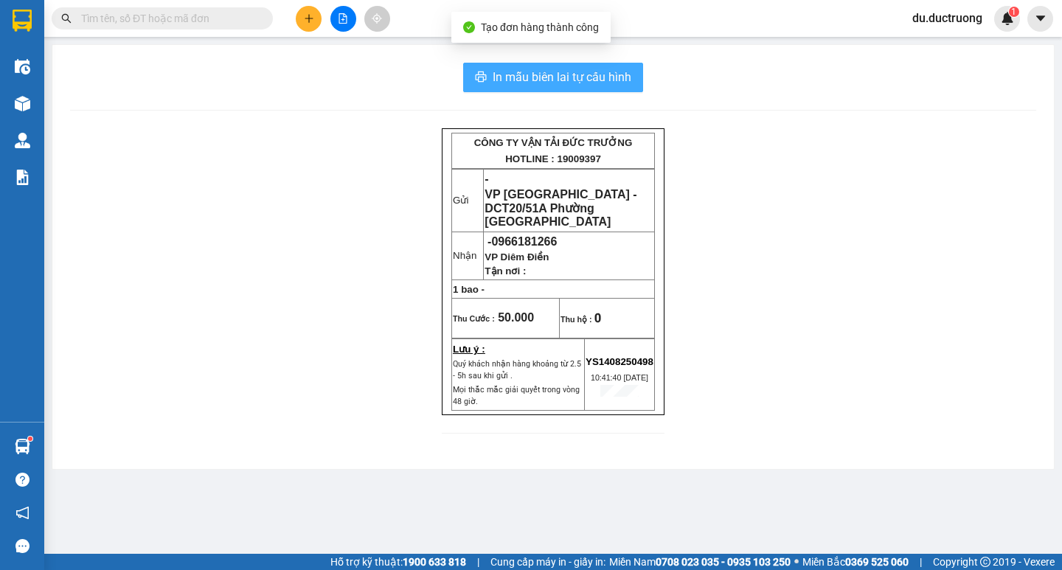
drag, startPoint x: 575, startPoint y: 81, endPoint x: 583, endPoint y: 88, distance: 11.0
click at [583, 88] on button "In mẫu biên lai tự cấu hình" at bounding box center [553, 77] width 180 height 29
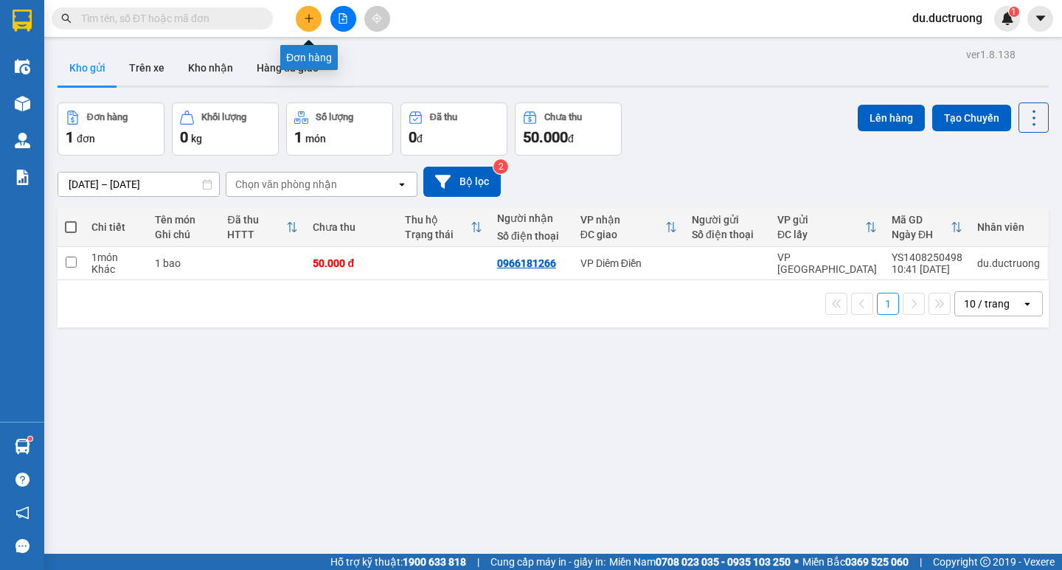
click at [315, 10] on button at bounding box center [309, 19] width 26 height 26
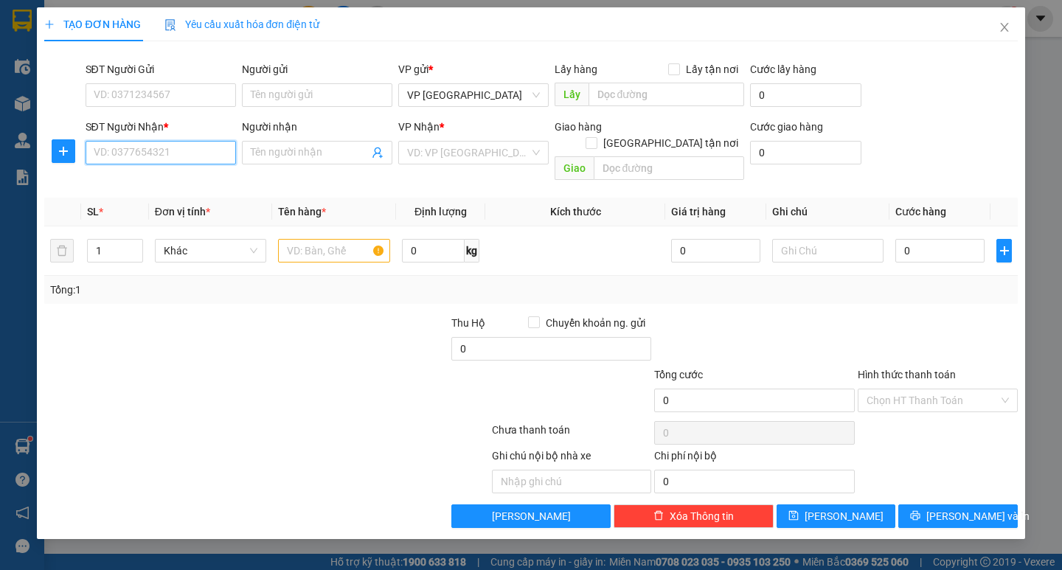
click at [199, 157] on input "SĐT Người Nhận *" at bounding box center [161, 153] width 150 height 24
click at [159, 184] on div "0386992962" at bounding box center [160, 182] width 133 height 16
type input "0386992962"
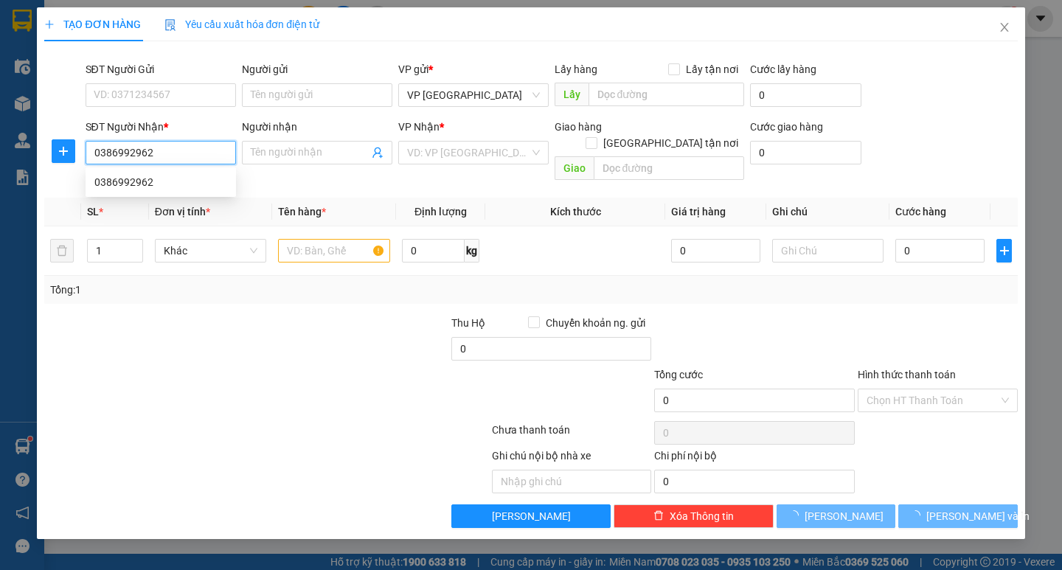
type input "diêm điền"
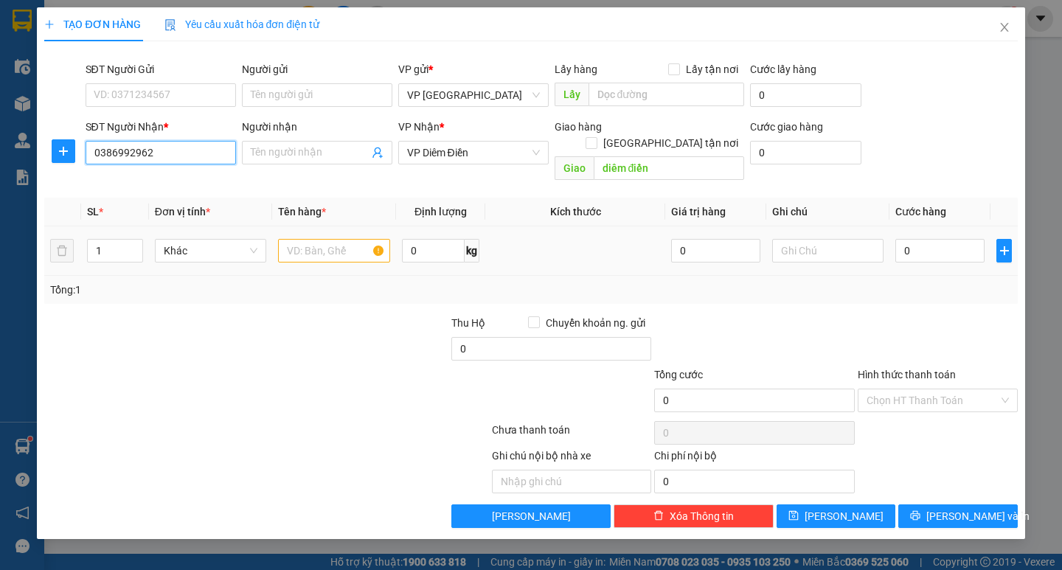
type input "0386992962"
click at [310, 239] on input "text" at bounding box center [333, 251] width 111 height 24
type input "1 hộp cát tông"
click at [925, 239] on input "0" at bounding box center [939, 251] width 89 height 24
type input "005"
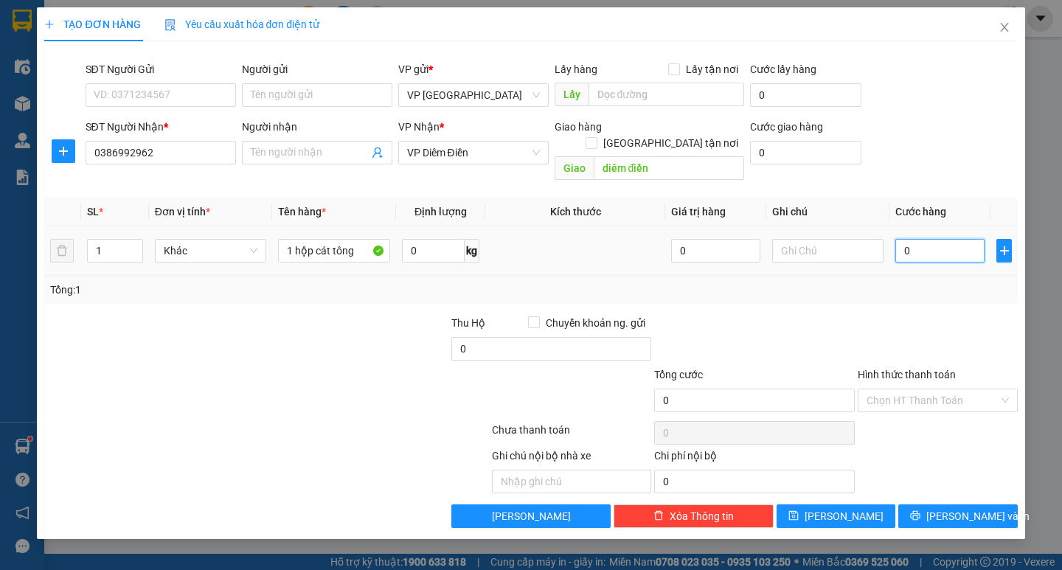
type input "5"
type input "0.050"
type input "50"
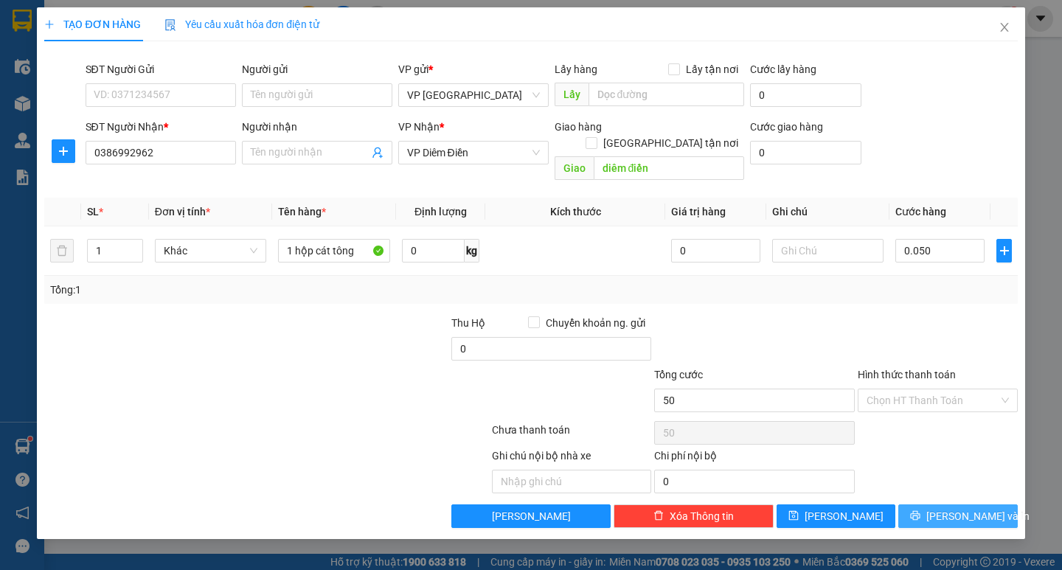
type input "50.000"
click at [972, 508] on span "[PERSON_NAME] và In" at bounding box center [977, 516] width 103 height 16
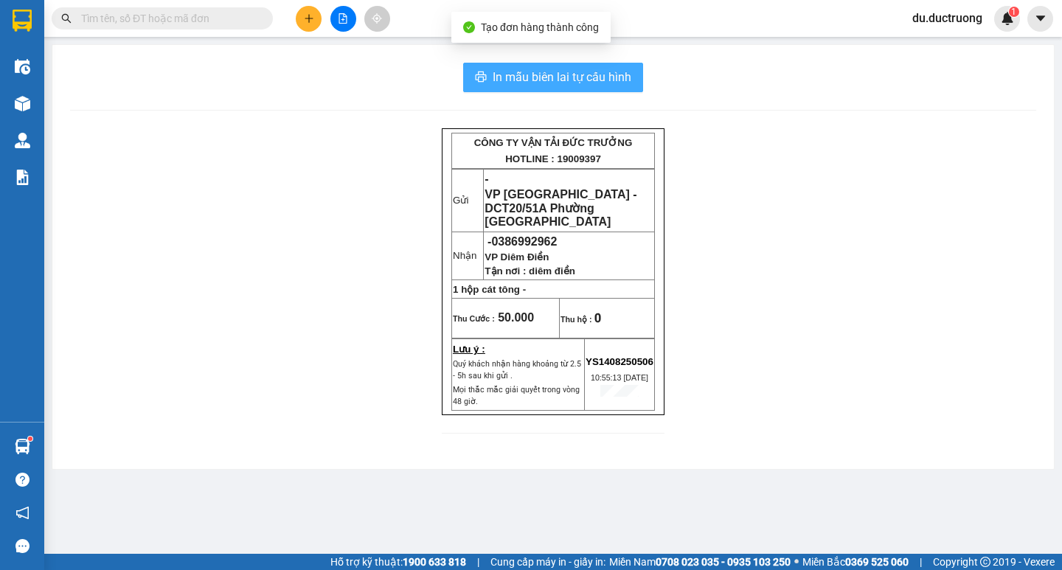
click at [565, 88] on button "In mẫu biên lai tự cấu hình" at bounding box center [553, 77] width 180 height 29
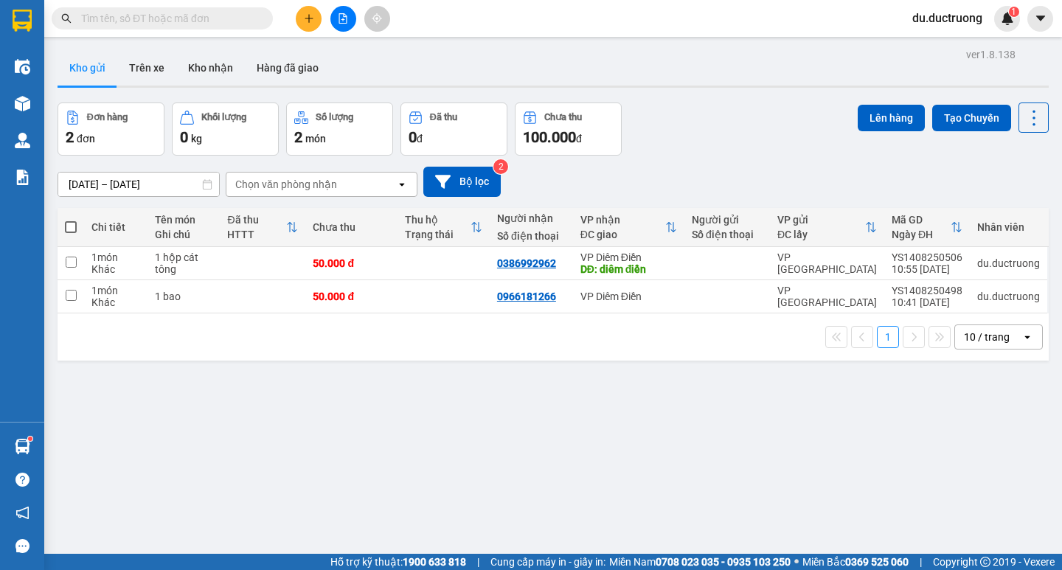
click at [221, 12] on span at bounding box center [162, 18] width 221 height 22
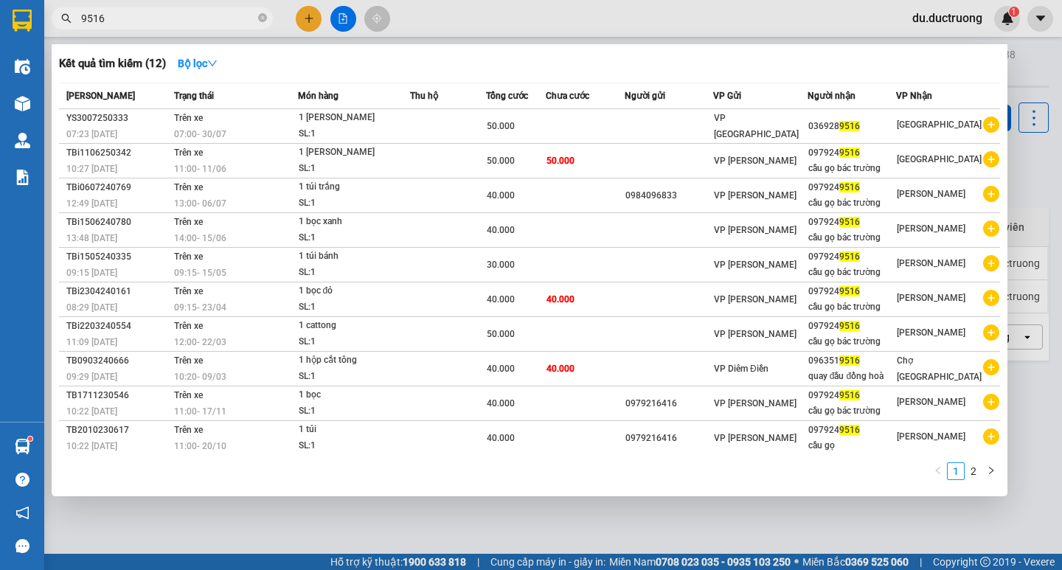
scroll to position [3, 0]
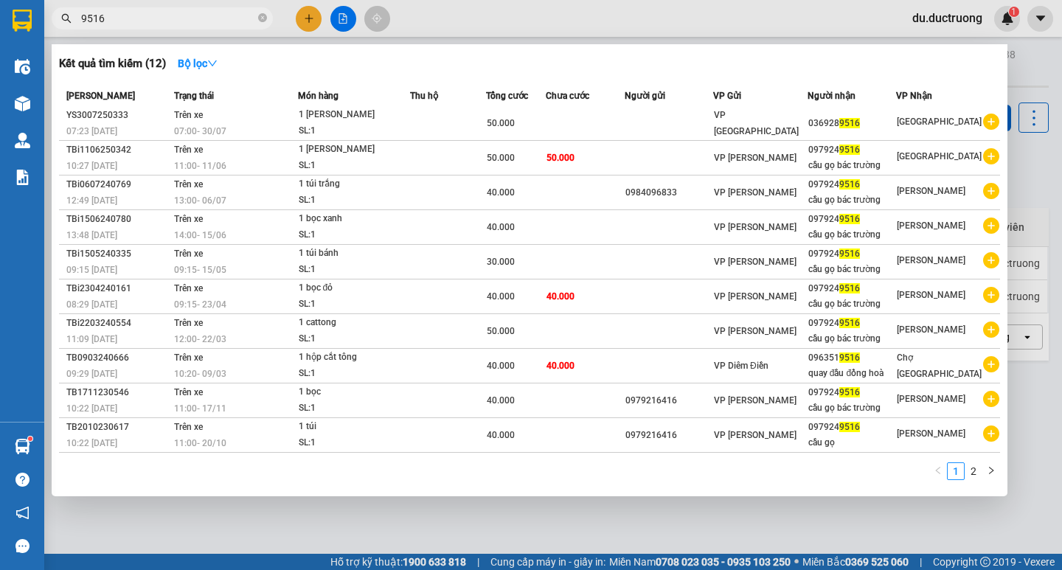
type input "9516"
